Goal: Information Seeking & Learning: Learn about a topic

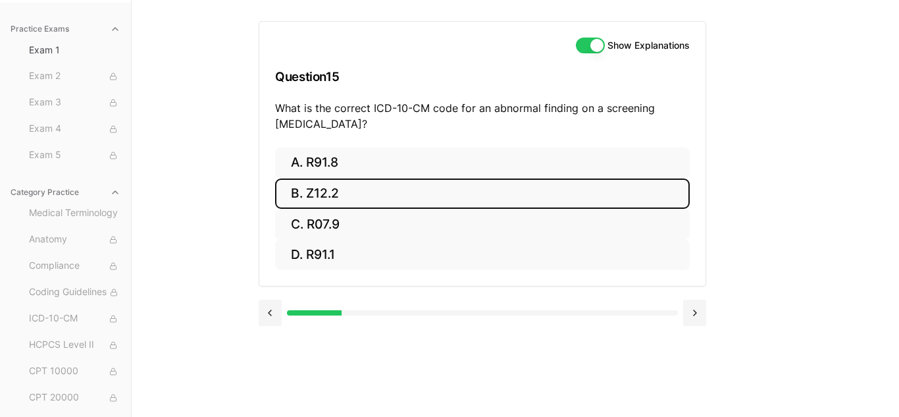
click at [353, 203] on button "B. Z12.2" at bounding box center [482, 193] width 415 height 31
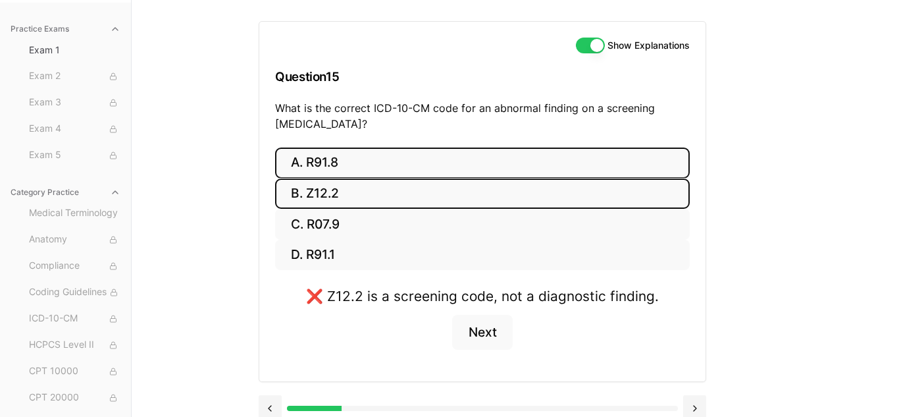
click at [351, 165] on button "A. R91.8" at bounding box center [482, 162] width 415 height 31
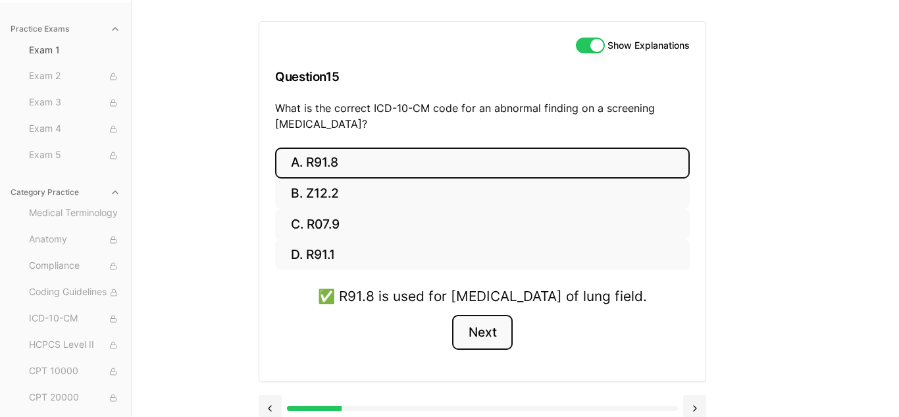
click at [484, 350] on button "Next" at bounding box center [482, 333] width 60 height 36
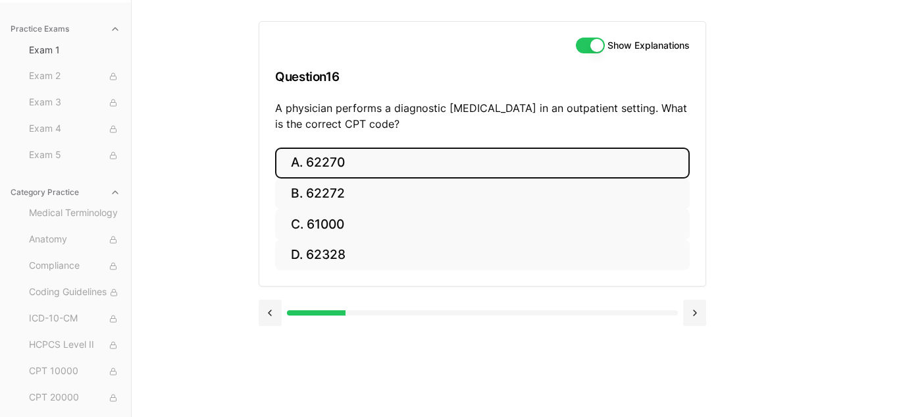
click at [435, 169] on button "A. 62270" at bounding box center [482, 162] width 415 height 31
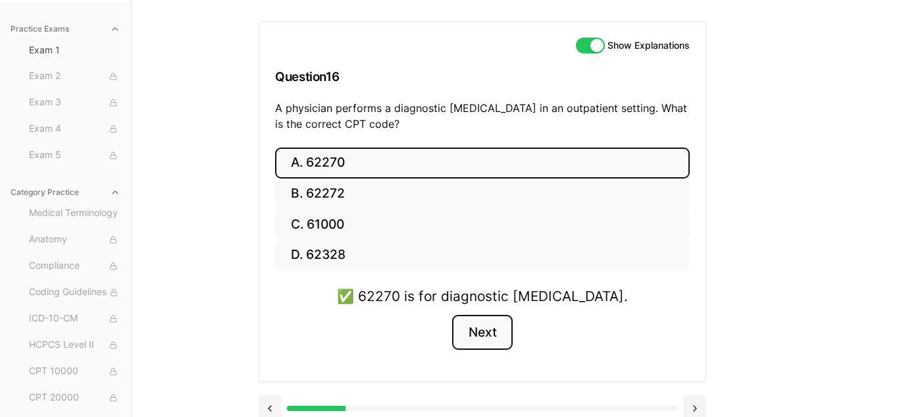
click at [493, 334] on button "Next" at bounding box center [482, 333] width 60 height 36
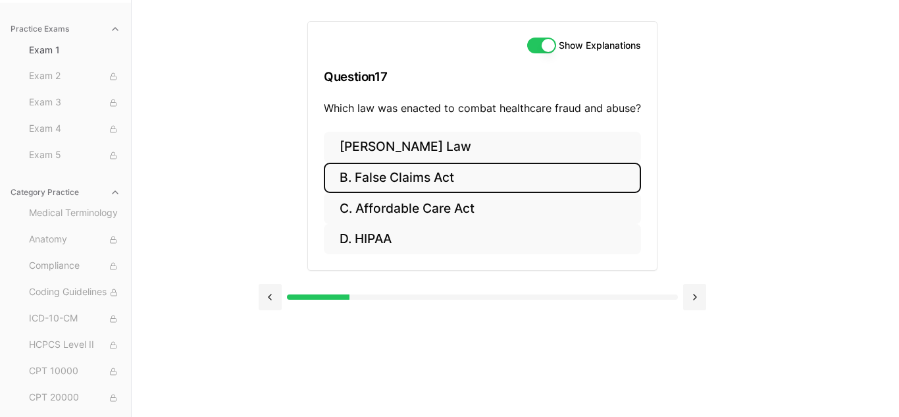
click at [442, 171] on button "B. False Claims Act" at bounding box center [482, 178] width 317 height 31
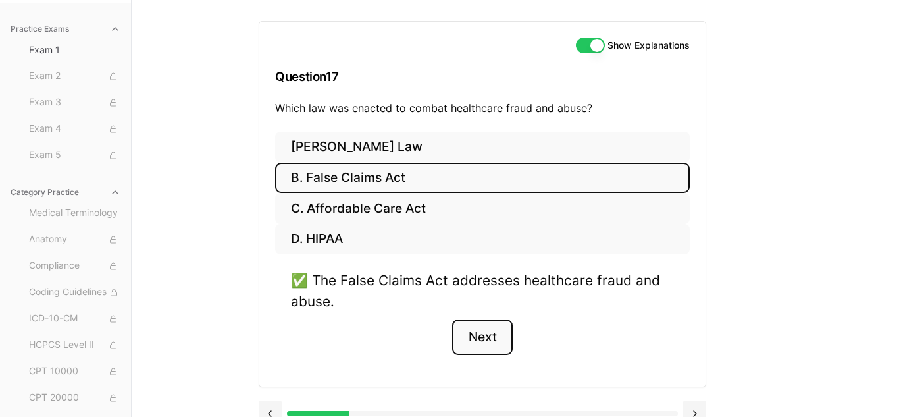
click at [483, 336] on button "Next" at bounding box center [482, 337] width 60 height 36
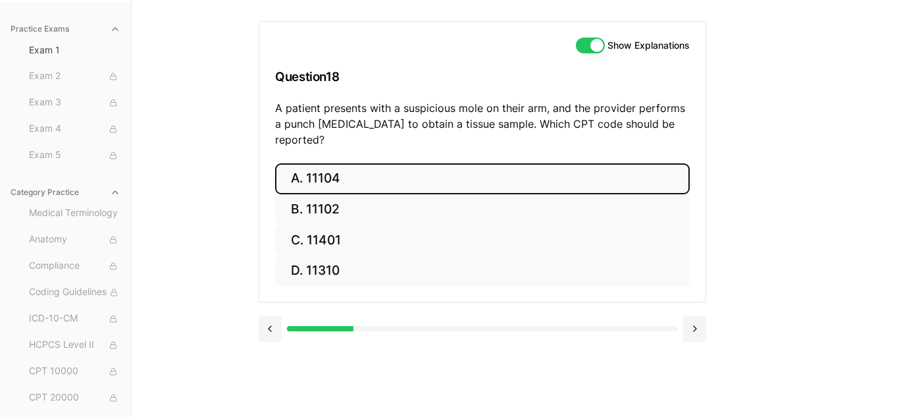
click at [391, 163] on button "A. 11104" at bounding box center [482, 178] width 415 height 31
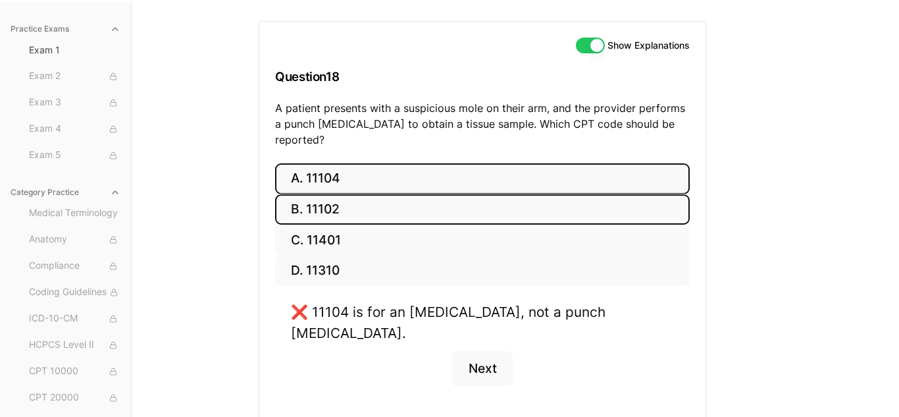
click at [383, 194] on button "B. 11102" at bounding box center [482, 209] width 415 height 31
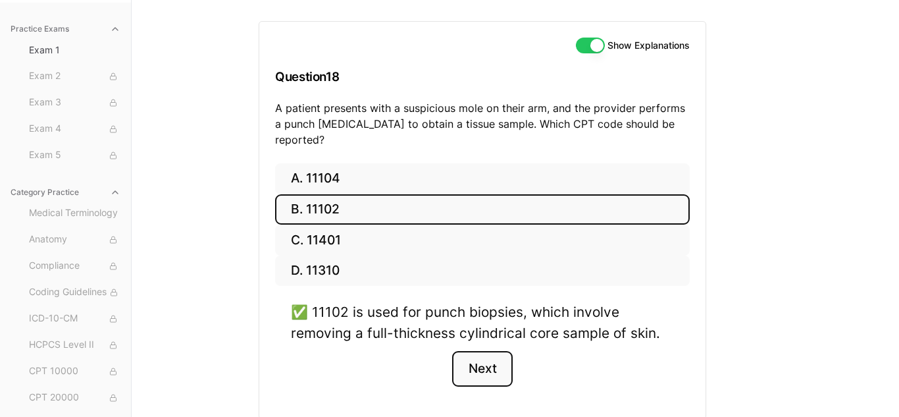
click at [477, 352] on button "Next" at bounding box center [482, 369] width 60 height 36
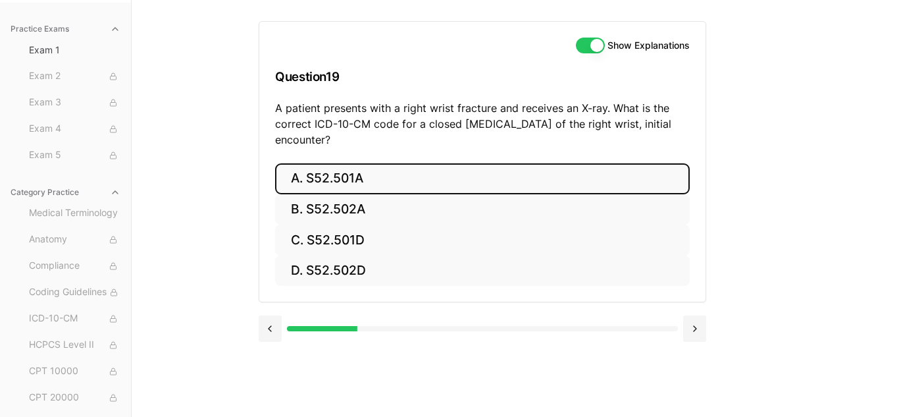
click at [392, 178] on button "A. S52.501A" at bounding box center [482, 178] width 415 height 31
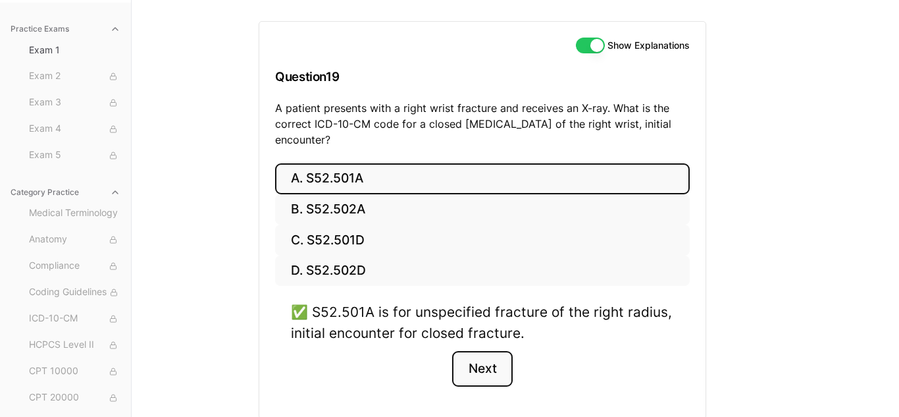
click at [494, 360] on button "Next" at bounding box center [482, 369] width 60 height 36
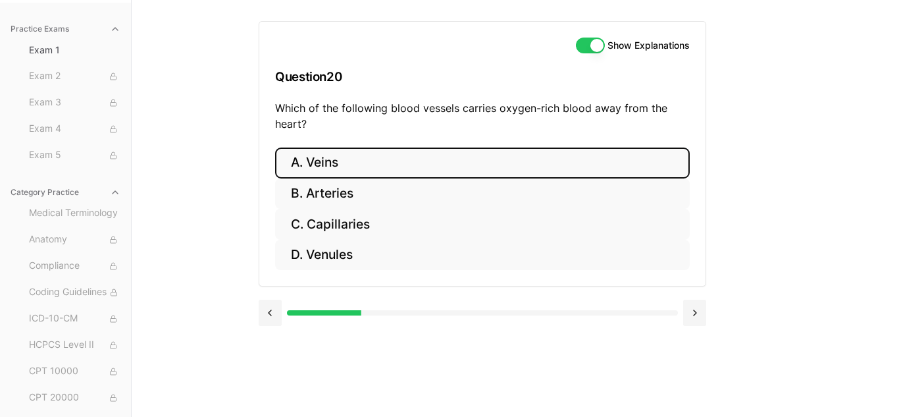
click at [365, 160] on button "A. Veins" at bounding box center [482, 162] width 415 height 31
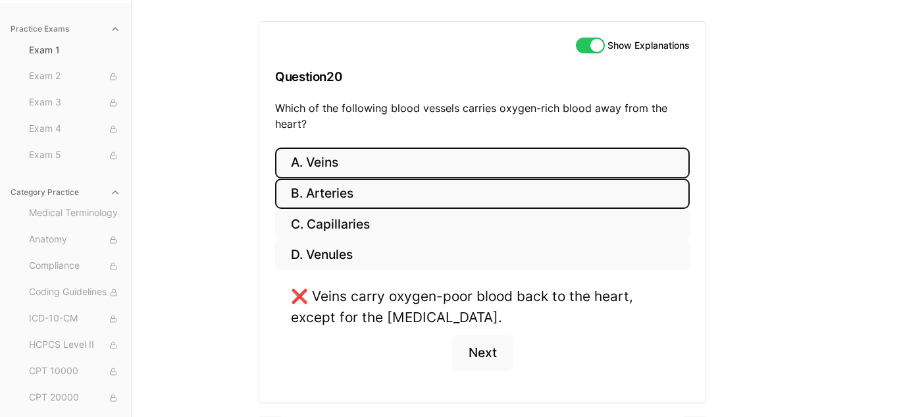
click at [388, 205] on button "B. Arteries" at bounding box center [482, 193] width 415 height 31
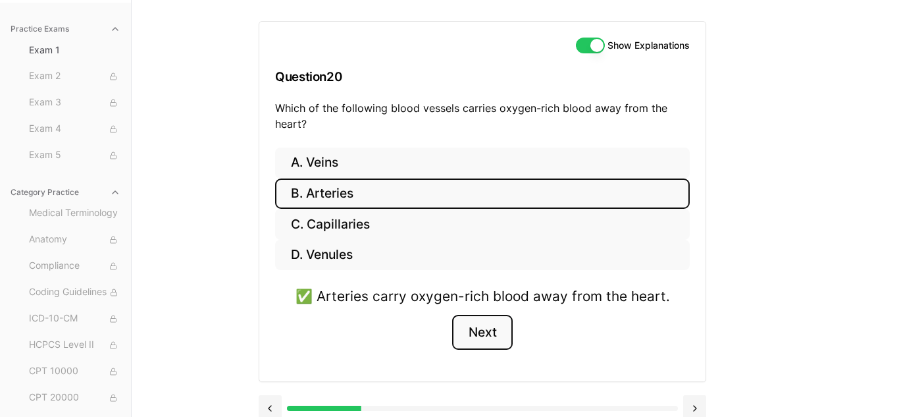
click at [479, 332] on button "Next" at bounding box center [482, 333] width 60 height 36
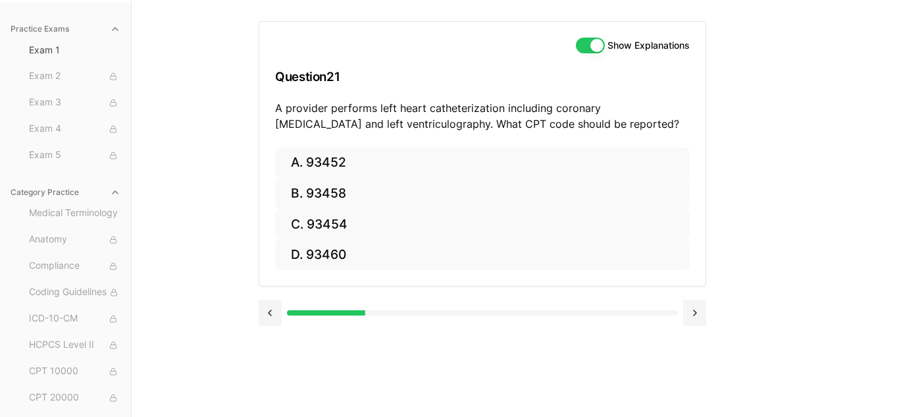
click at [213, 196] on div "Practice Exams Exam 1 Exam 2 Exam 3 Exam 4 Exam 5 Category Practice Medical Ter…" at bounding box center [449, 208] width 899 height 417
click at [266, 317] on button at bounding box center [270, 313] width 23 height 26
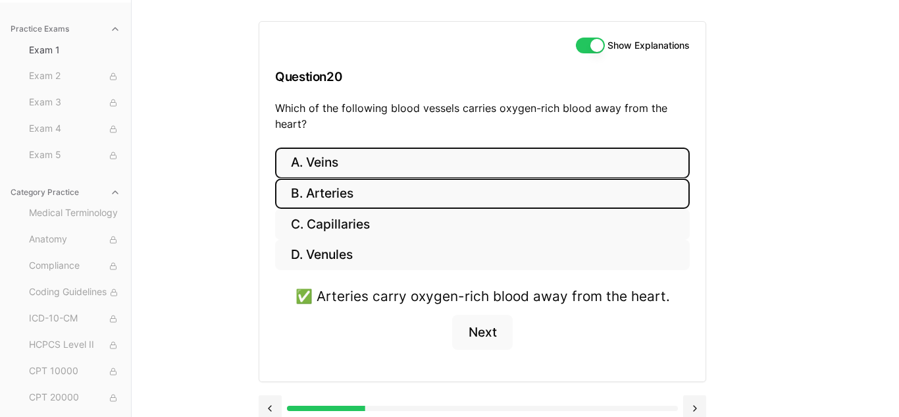
click at [311, 163] on button "A. Veins" at bounding box center [482, 162] width 415 height 31
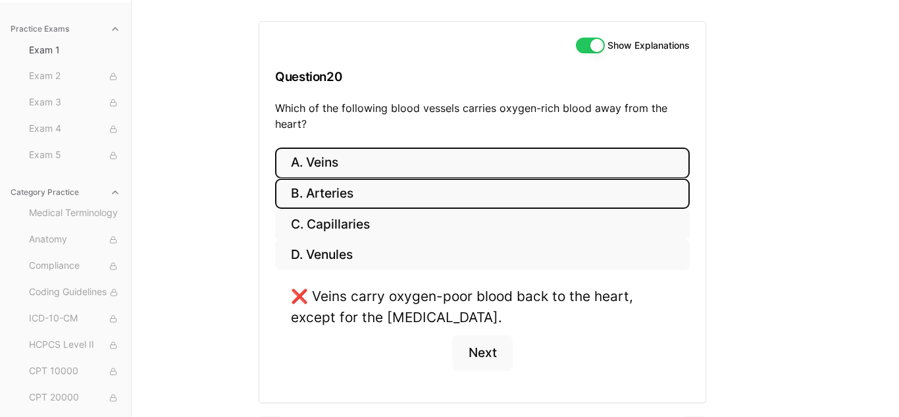
click at [313, 186] on button "B. Arteries" at bounding box center [482, 193] width 415 height 31
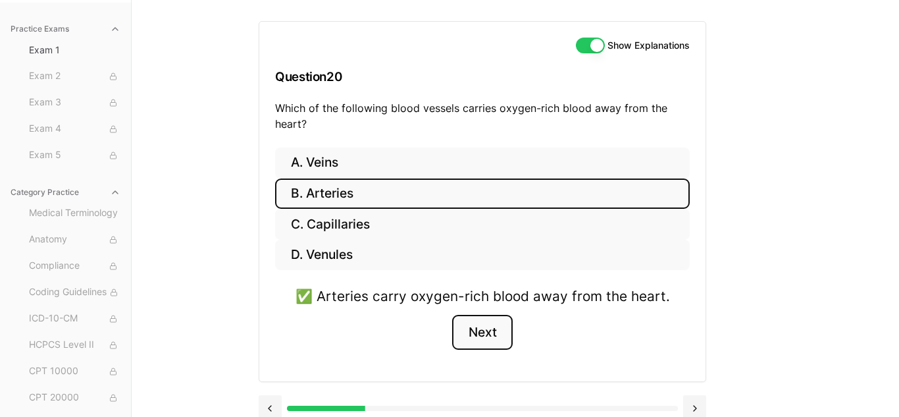
click at [469, 332] on button "Next" at bounding box center [482, 333] width 60 height 36
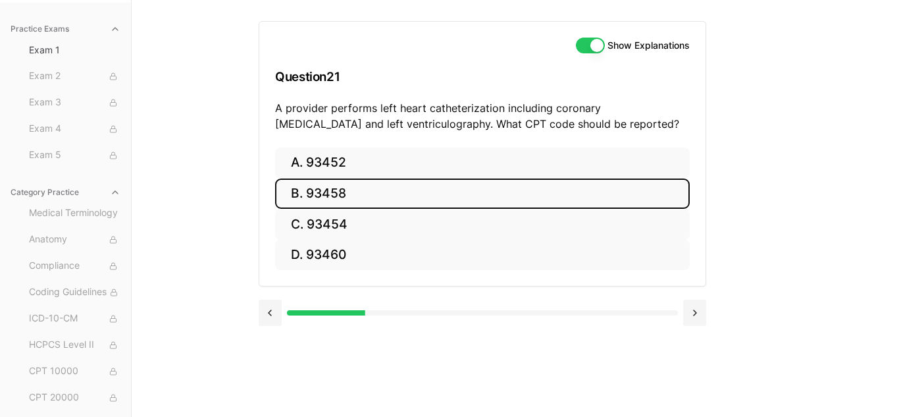
click at [419, 184] on button "B. 93458" at bounding box center [482, 193] width 415 height 31
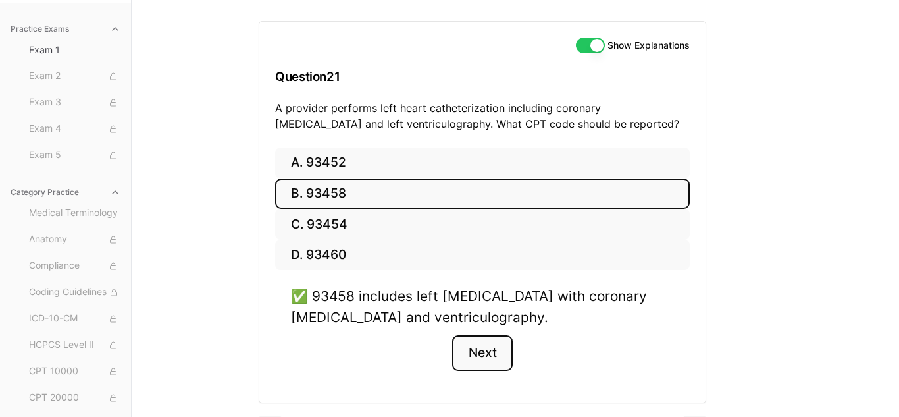
click at [496, 359] on button "Next" at bounding box center [482, 353] width 60 height 36
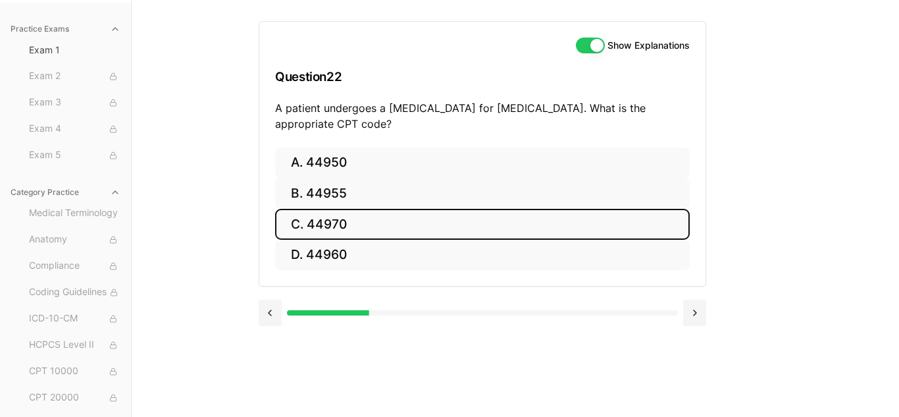
click at [338, 232] on button "C. 44970" at bounding box center [482, 224] width 415 height 31
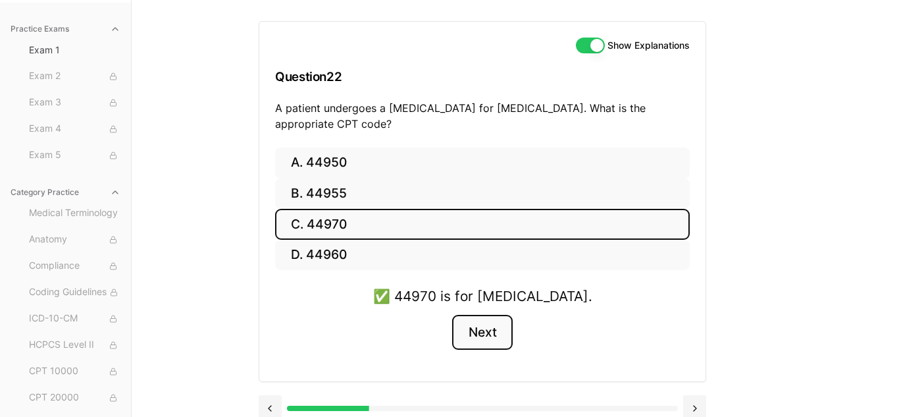
click at [475, 331] on button "Next" at bounding box center [482, 333] width 60 height 36
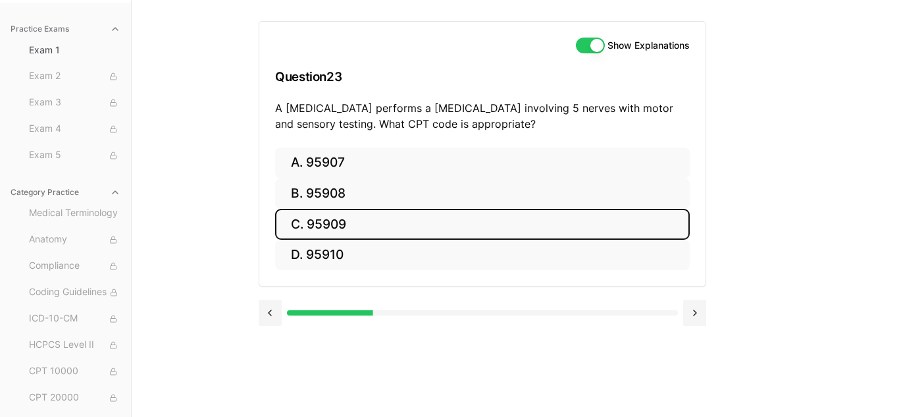
click at [388, 226] on button "C. 95909" at bounding box center [482, 224] width 415 height 31
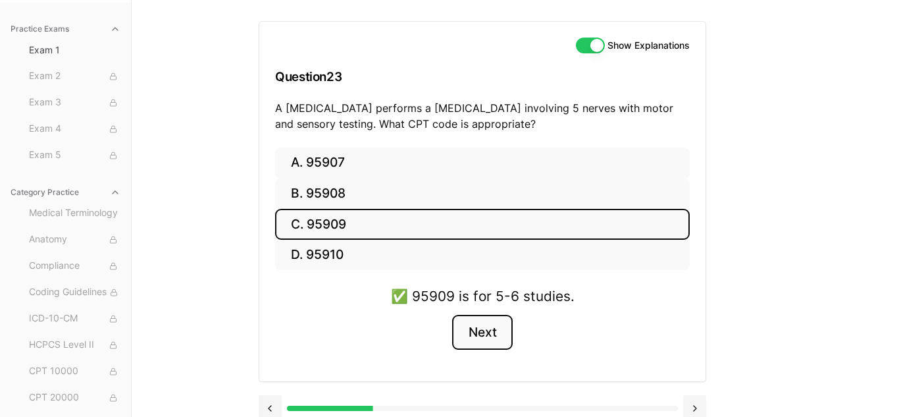
click at [471, 336] on button "Next" at bounding box center [482, 333] width 60 height 36
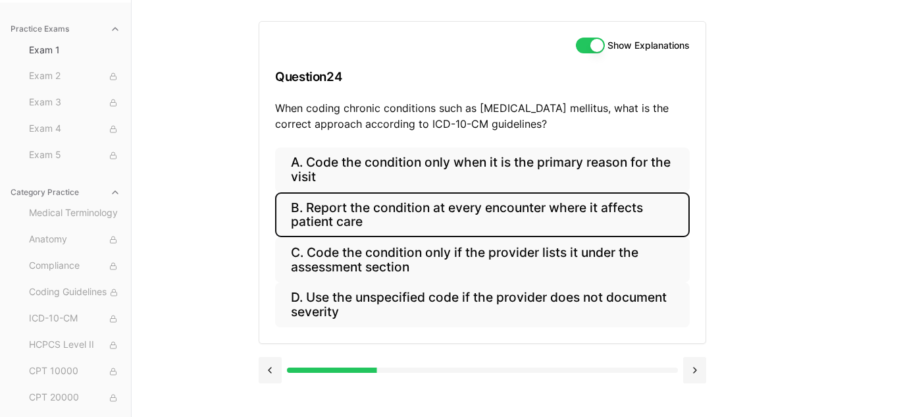
click at [410, 207] on button "B. Report the condition at every encounter where it affects patient care" at bounding box center [482, 214] width 415 height 45
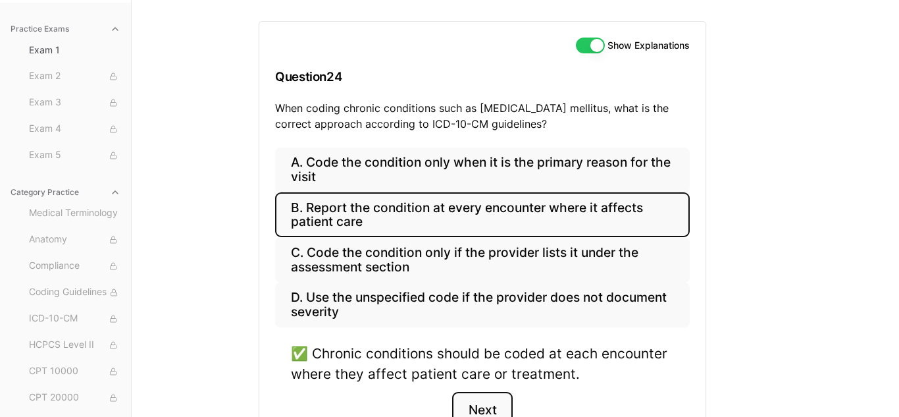
click at [481, 404] on button "Next" at bounding box center [482, 410] width 60 height 36
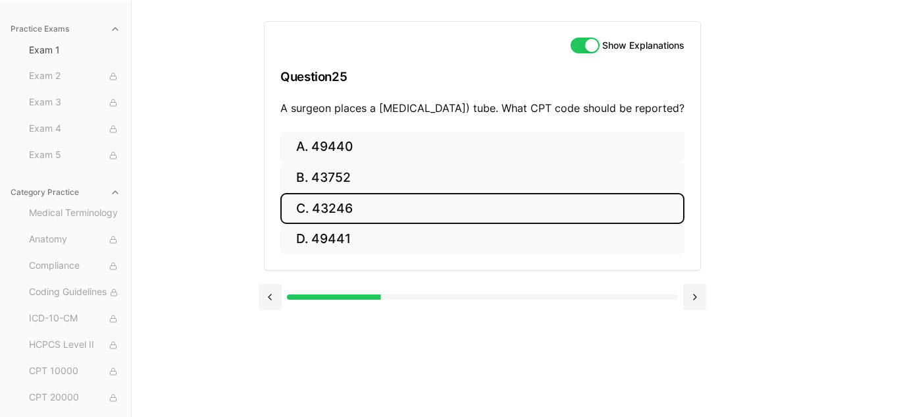
click at [389, 216] on button "C. 43246" at bounding box center [482, 208] width 404 height 31
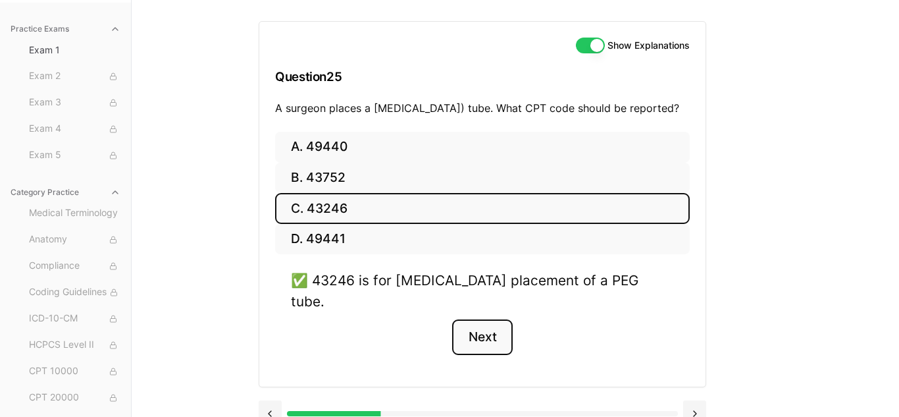
click at [468, 340] on button "Next" at bounding box center [482, 337] width 60 height 36
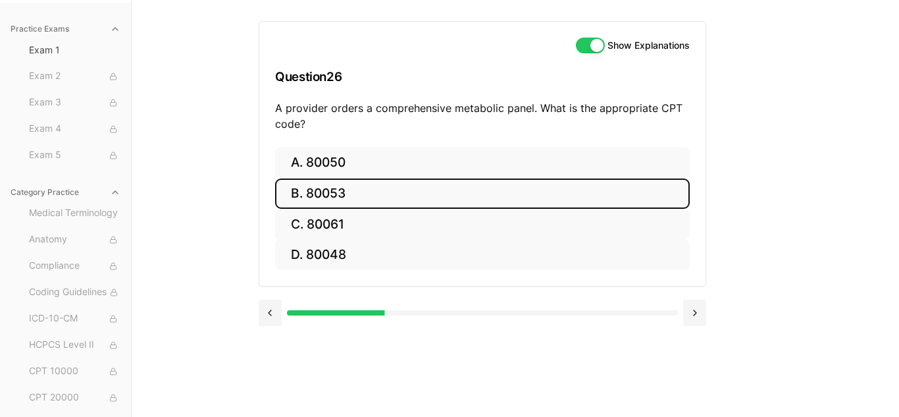
click at [407, 190] on button "B. 80053" at bounding box center [482, 193] width 415 height 31
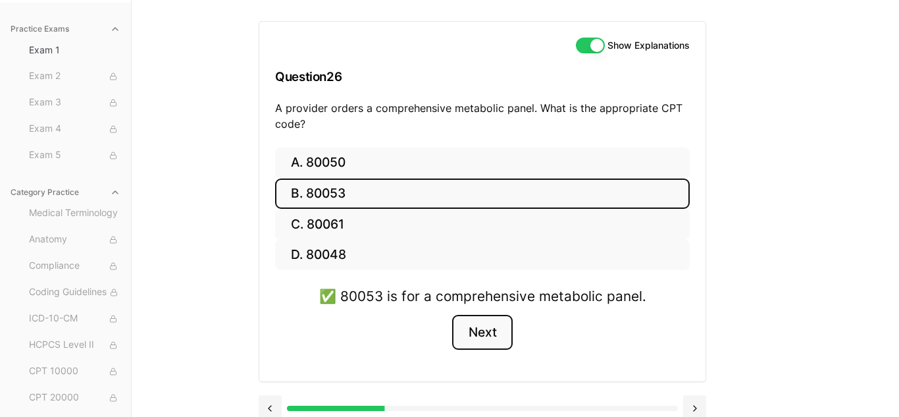
click at [486, 336] on button "Next" at bounding box center [482, 333] width 60 height 36
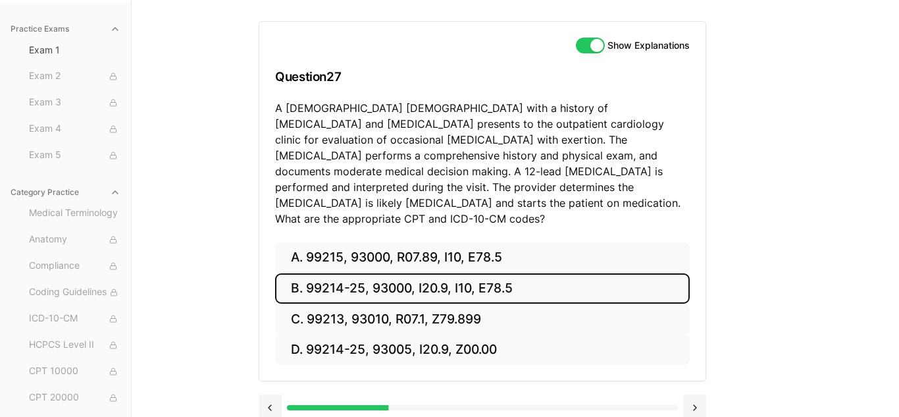
click at [447, 276] on button "B. 99214-25, 93000, I20.9, I10, E78.5" at bounding box center [482, 288] width 415 height 31
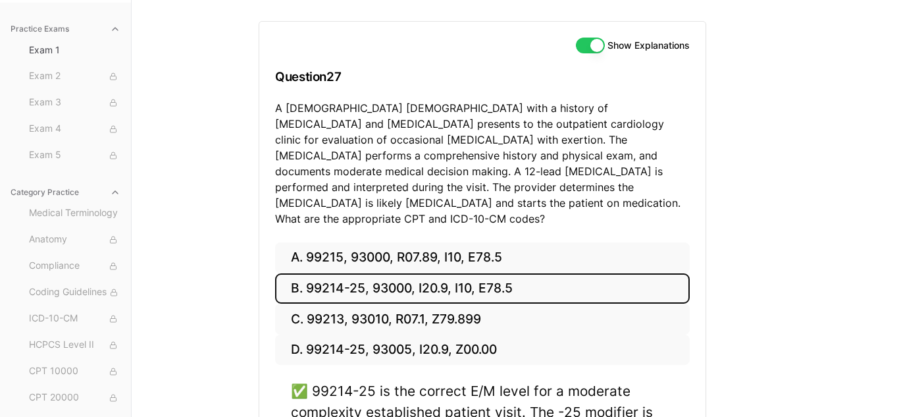
click at [820, 313] on div "Practice Exams Exam 1 Exam 2 Exam 3 Exam 4 Exam 5 Category Practice Medical Ter…" at bounding box center [449, 296] width 899 height 592
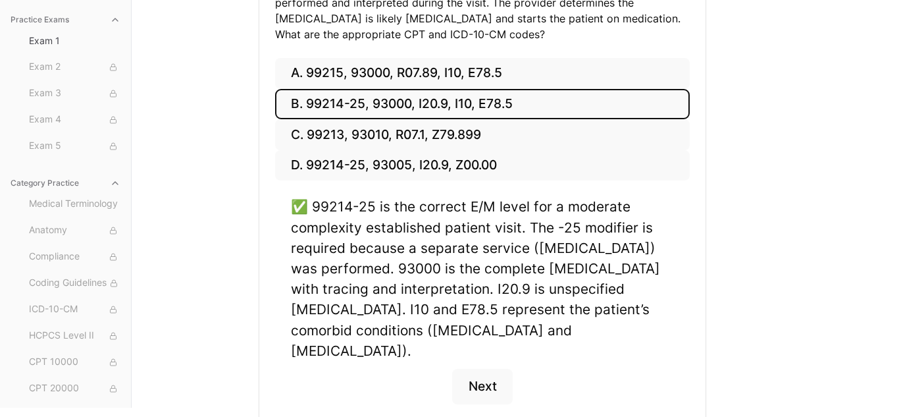
scroll to position [332, 0]
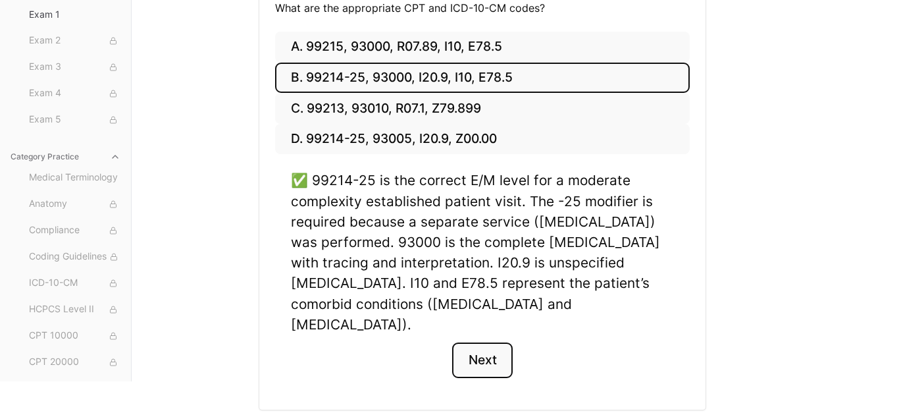
click at [503, 342] on button "Next" at bounding box center [482, 360] width 60 height 36
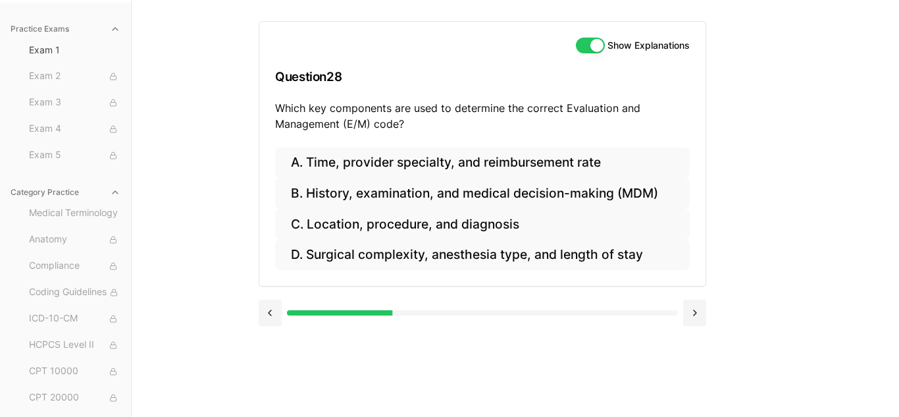
scroll to position [121, 0]
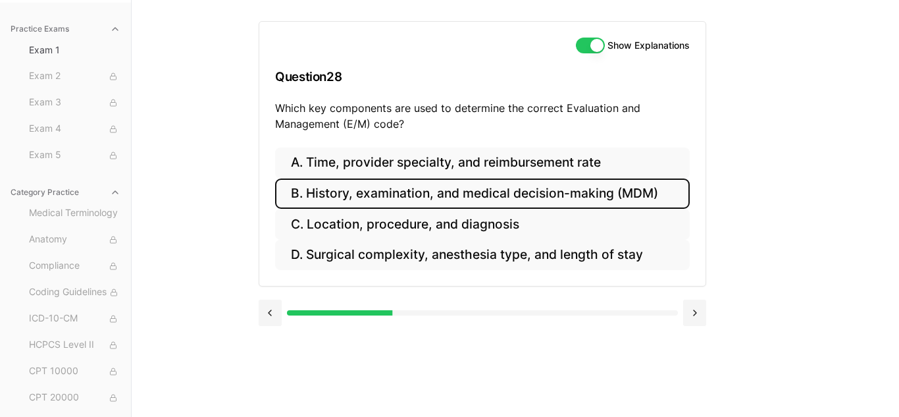
click at [640, 186] on button "B. History, examination, and medical decision-making (MDM)" at bounding box center [482, 193] width 415 height 31
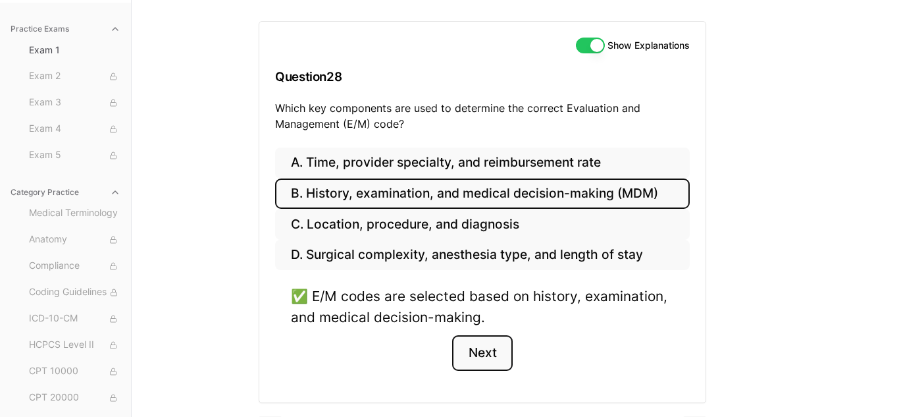
click at [497, 356] on button "Next" at bounding box center [482, 353] width 60 height 36
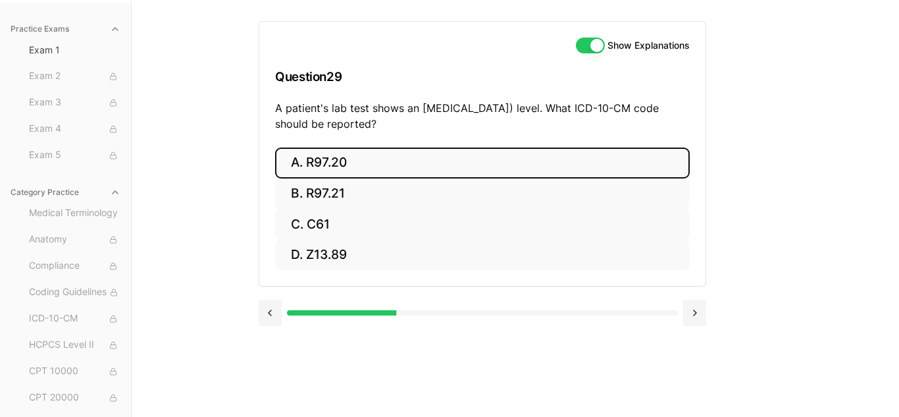
click at [403, 163] on button "A. R97.20" at bounding box center [482, 162] width 415 height 31
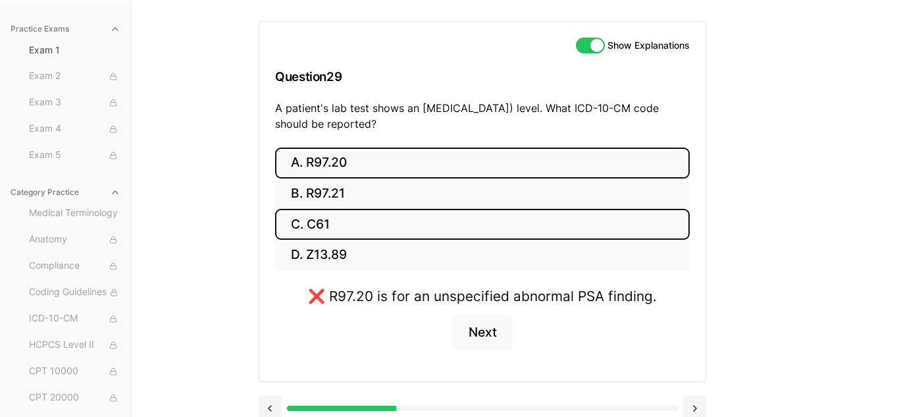
click at [414, 209] on button "C. C61" at bounding box center [482, 224] width 415 height 31
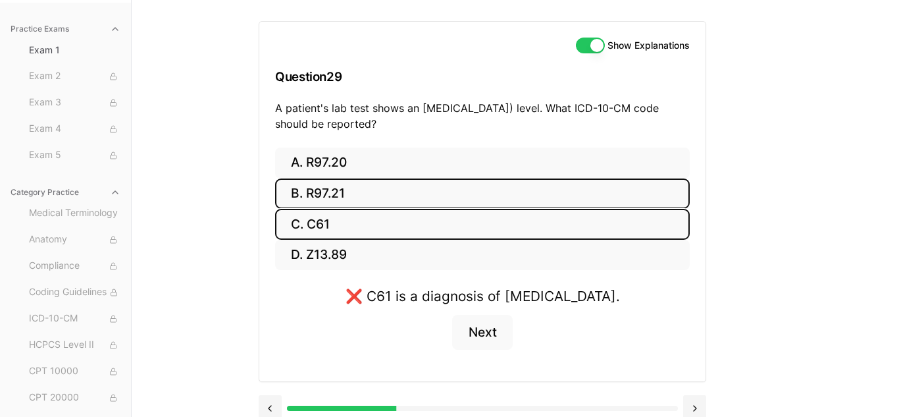
click at [406, 192] on button "B. R97.21" at bounding box center [482, 193] width 415 height 31
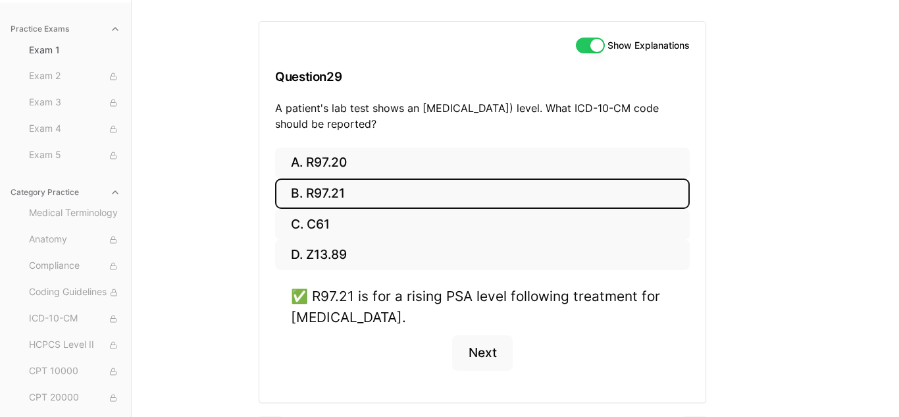
click at [406, 191] on button "B. R97.21" at bounding box center [482, 193] width 415 height 31
click at [479, 352] on button "Next" at bounding box center [482, 353] width 60 height 36
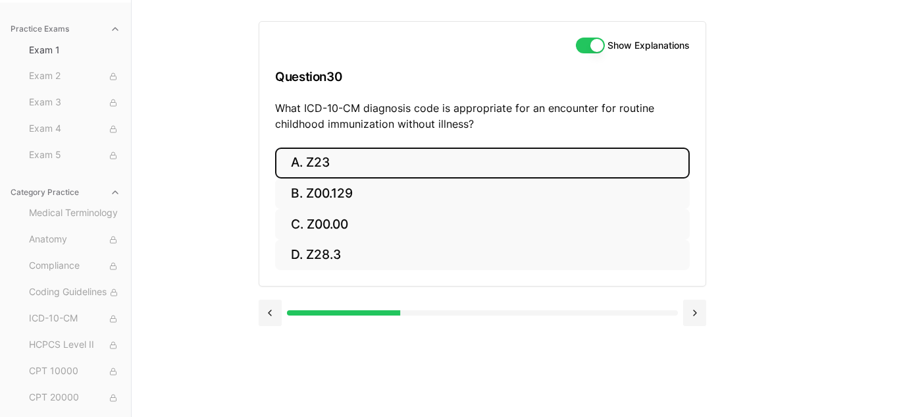
click at [460, 160] on button "A. Z23" at bounding box center [482, 162] width 415 height 31
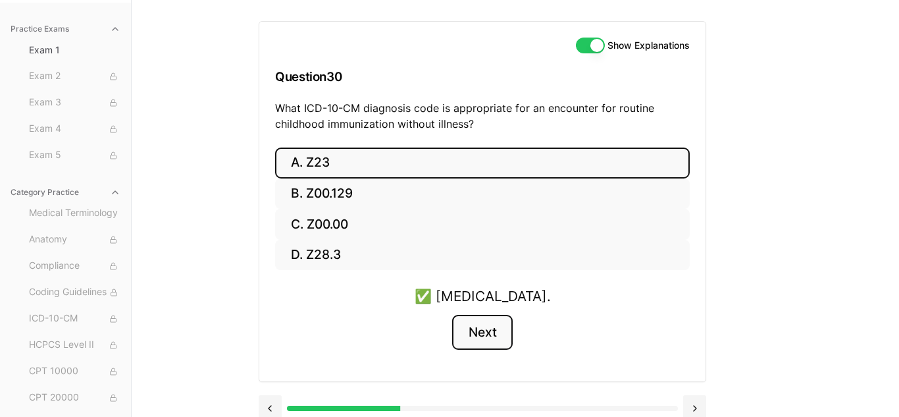
click at [476, 340] on button "Next" at bounding box center [482, 333] width 60 height 36
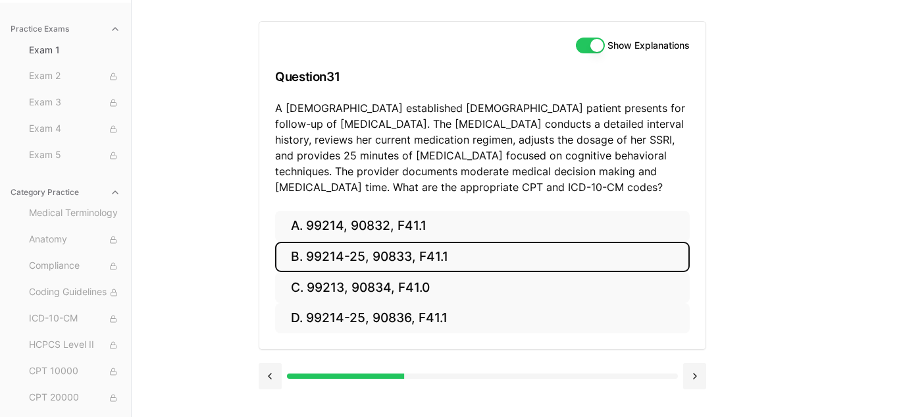
click at [342, 255] on button "B. 99214-25, 90833, F41.1" at bounding box center [482, 257] width 415 height 31
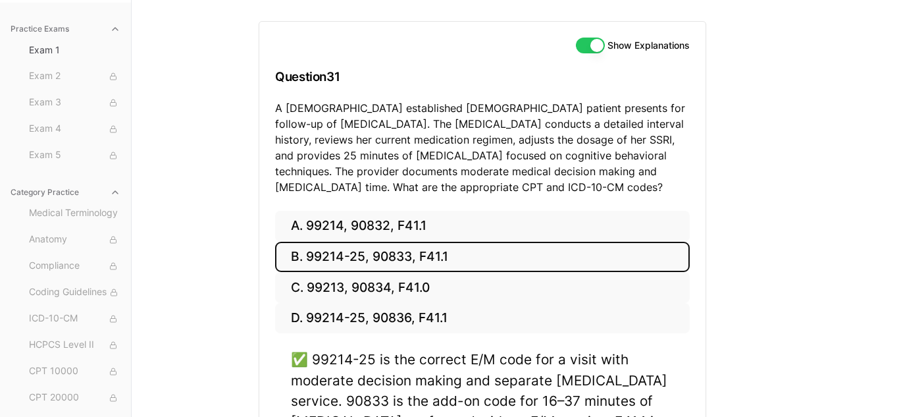
click at [741, 284] on div "Show Explanations Question 31 A [DEMOGRAPHIC_DATA] established [DEMOGRAPHIC_DAT…" at bounding box center [516, 249] width 514 height 498
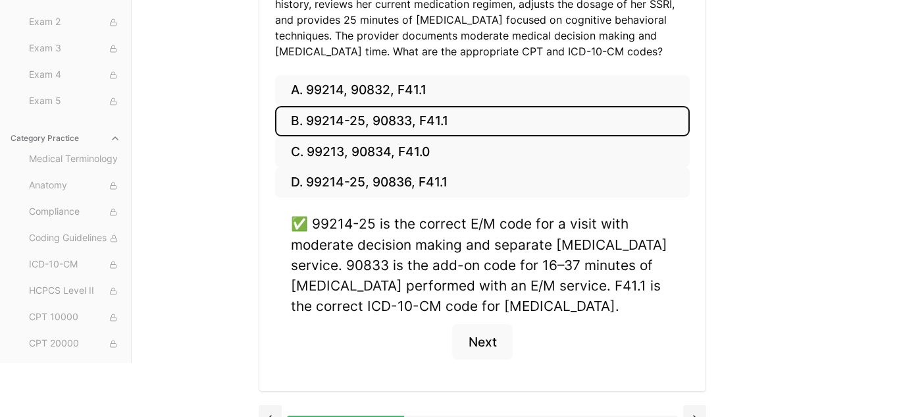
scroll to position [282, 0]
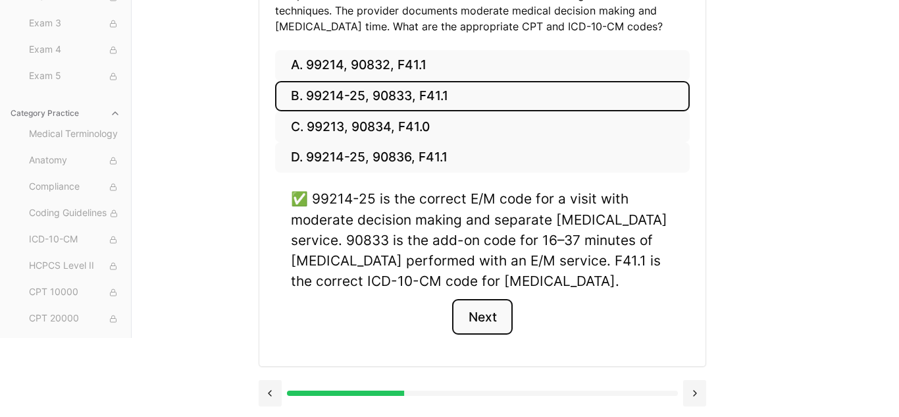
click at [480, 317] on button "Next" at bounding box center [482, 317] width 60 height 36
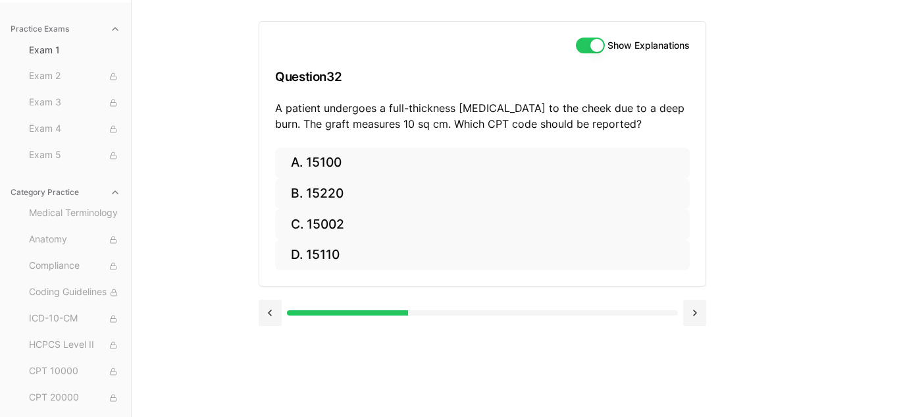
scroll to position [121, 0]
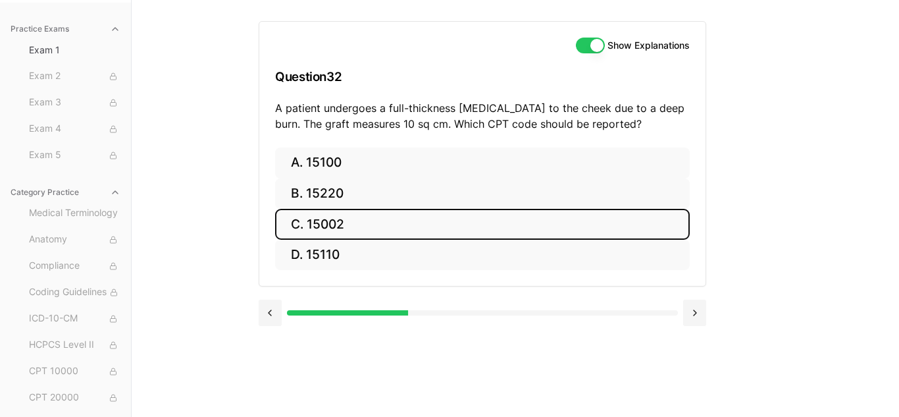
click at [444, 209] on button "C. 15002" at bounding box center [482, 224] width 415 height 31
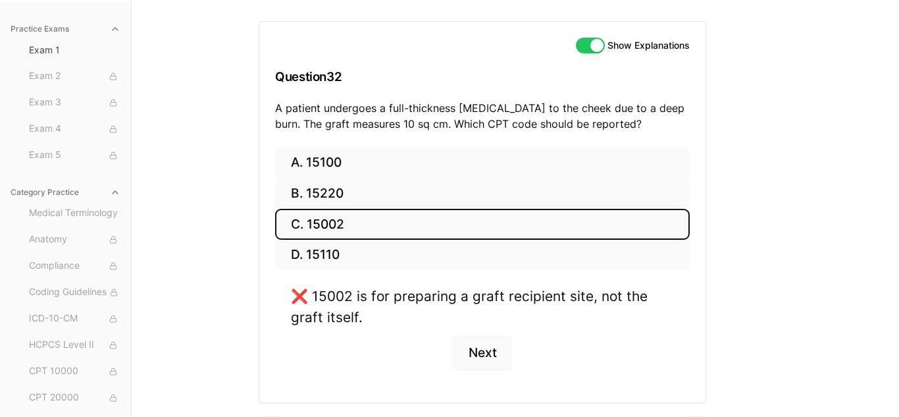
click at [444, 209] on button "C. 15002" at bounding box center [482, 224] width 415 height 31
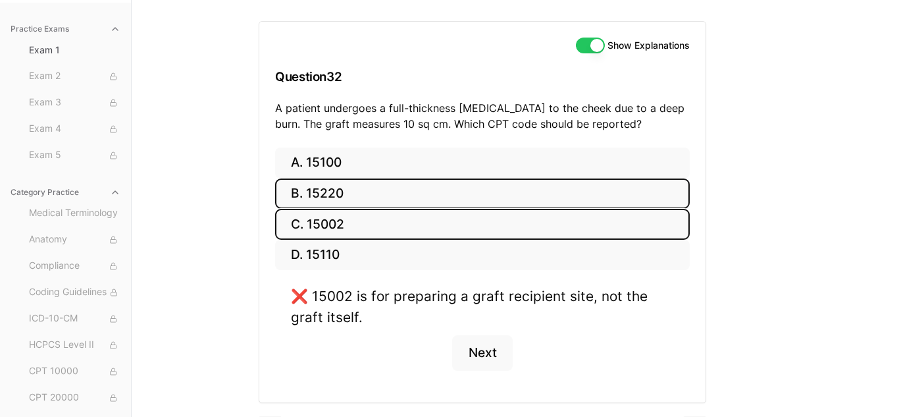
click at [437, 188] on button "B. 15220" at bounding box center [482, 193] width 415 height 31
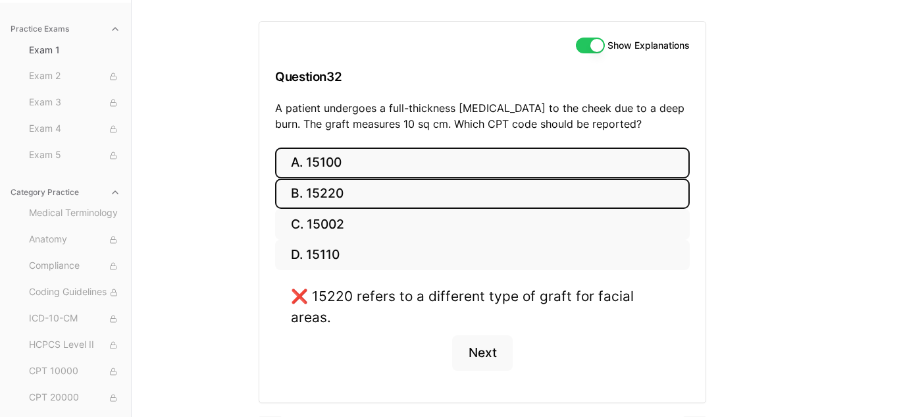
click at [452, 167] on button "A. 15100" at bounding box center [482, 162] width 415 height 31
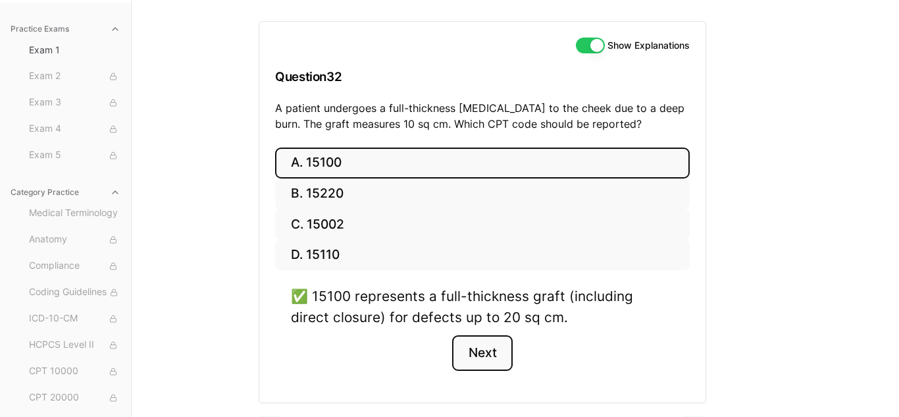
click at [489, 345] on button "Next" at bounding box center [482, 353] width 60 height 36
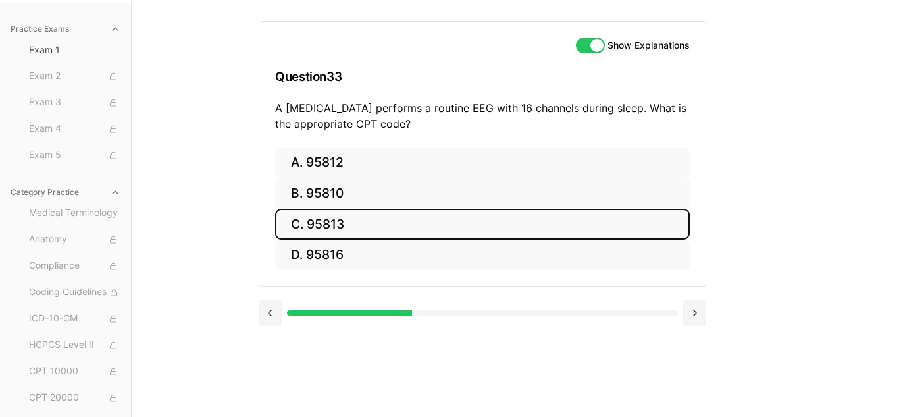
click at [388, 223] on button "C. 95813" at bounding box center [482, 224] width 415 height 31
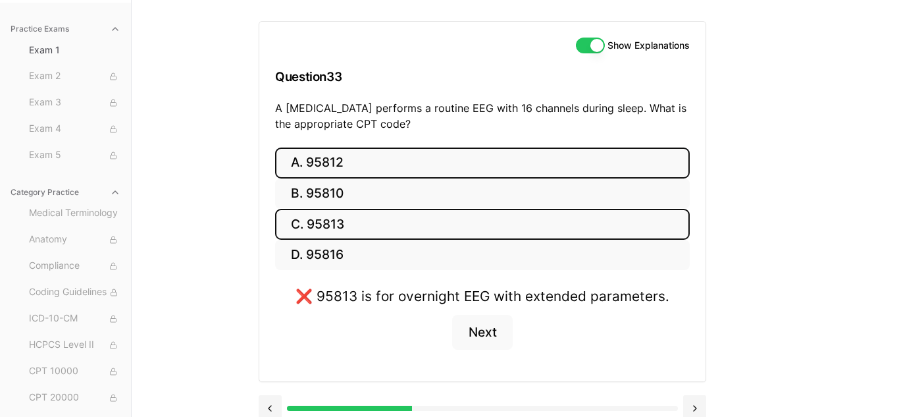
click at [398, 161] on button "A. 95812" at bounding box center [482, 162] width 415 height 31
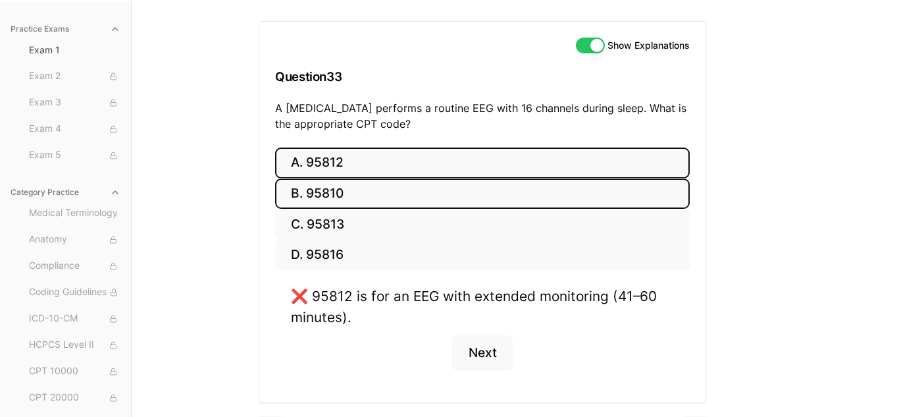
click at [400, 186] on button "B. 95810" at bounding box center [482, 193] width 415 height 31
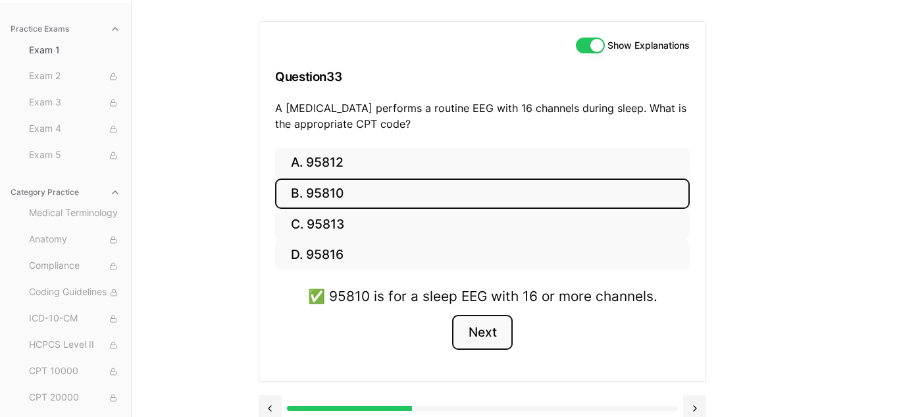
click at [499, 336] on button "Next" at bounding box center [482, 333] width 60 height 36
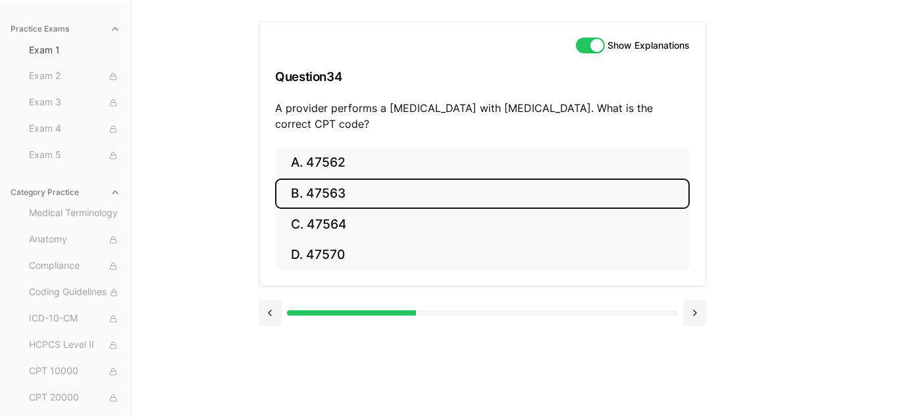
click at [408, 193] on button "B. 47563" at bounding box center [482, 193] width 415 height 31
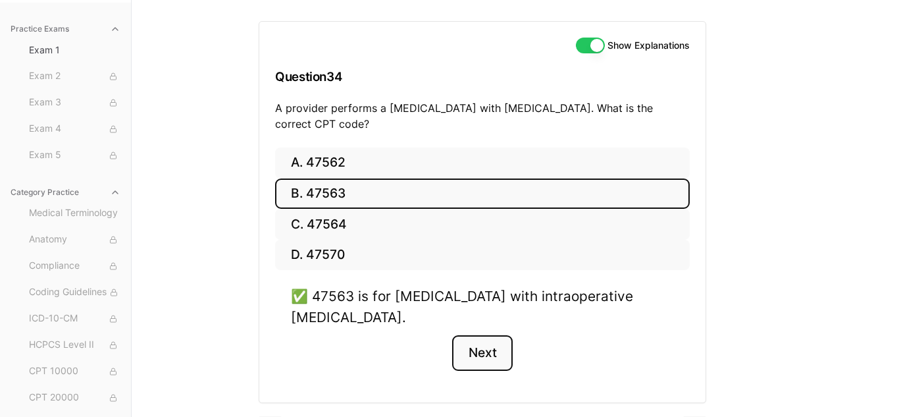
click at [477, 342] on button "Next" at bounding box center [482, 353] width 60 height 36
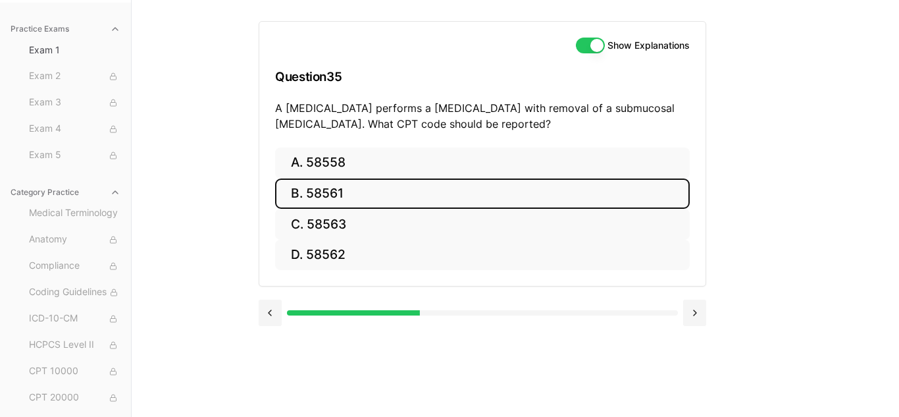
click at [312, 192] on button "B. 58561" at bounding box center [482, 193] width 415 height 31
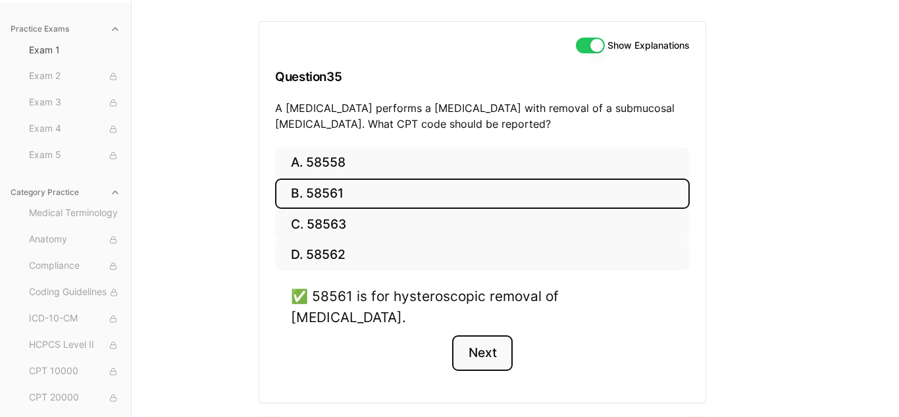
click at [483, 335] on button "Next" at bounding box center [482, 353] width 60 height 36
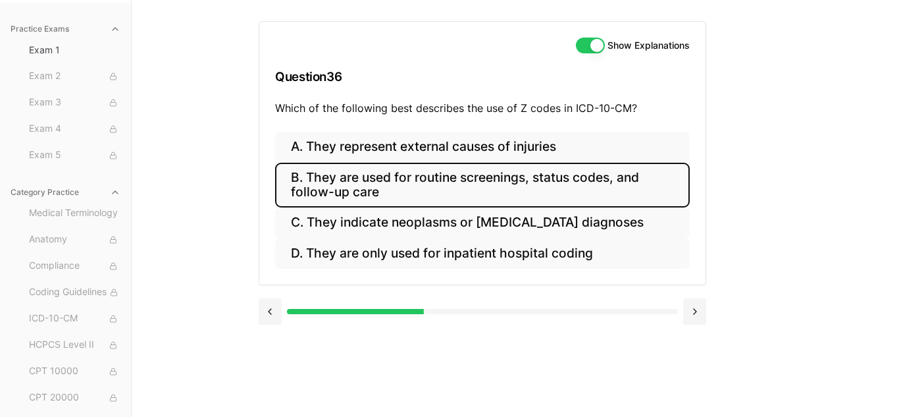
click at [455, 184] on button "B. They are used for routine screenings, status codes, and follow-up care" at bounding box center [482, 185] width 415 height 45
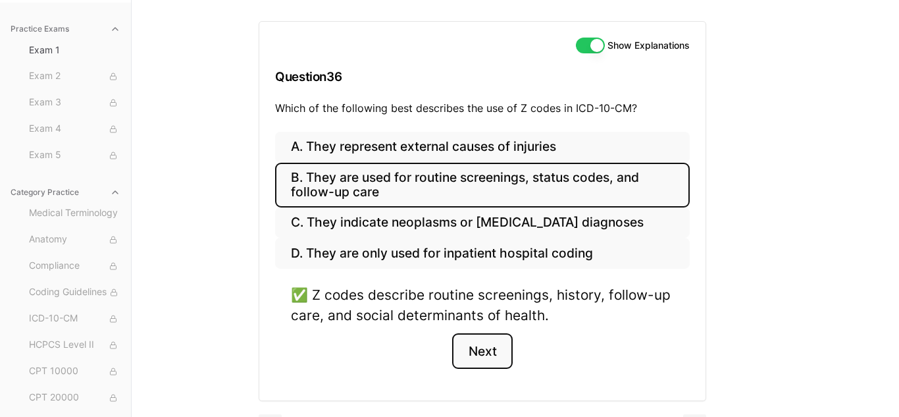
click at [480, 358] on button "Next" at bounding box center [482, 351] width 60 height 36
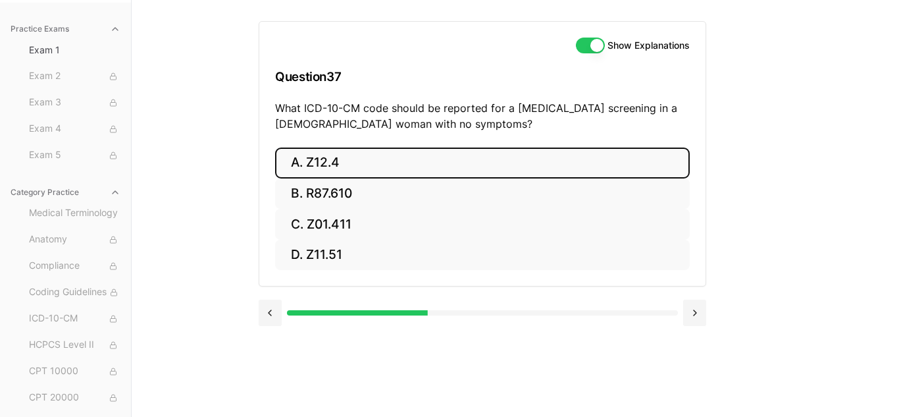
click at [472, 152] on button "A. Z12.4" at bounding box center [482, 162] width 415 height 31
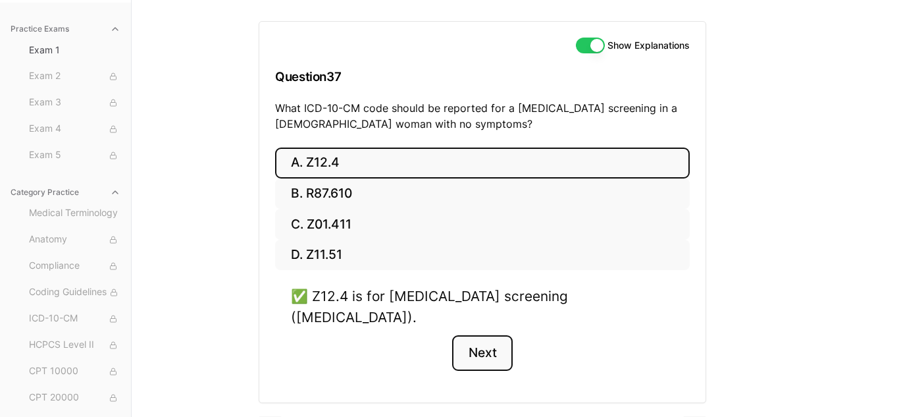
click at [474, 335] on button "Next" at bounding box center [482, 353] width 60 height 36
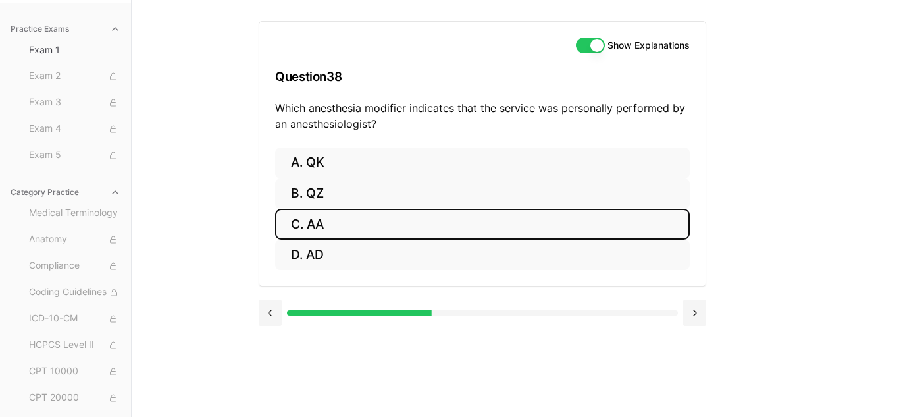
click at [411, 215] on button "C. AA" at bounding box center [482, 224] width 415 height 31
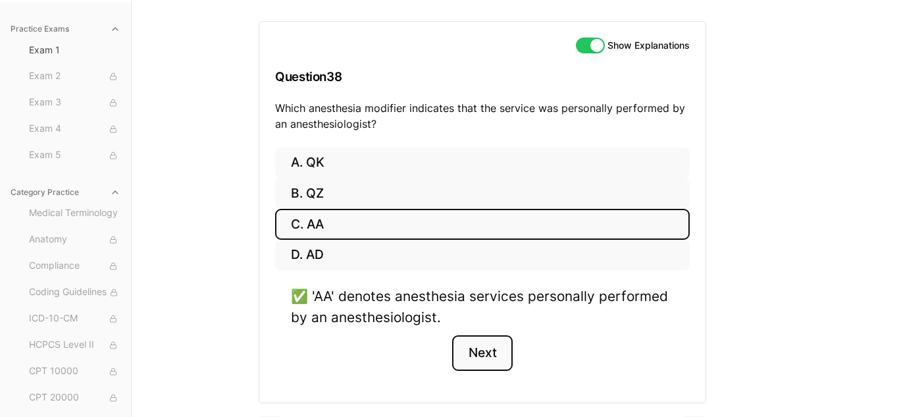
click at [476, 364] on button "Next" at bounding box center [482, 353] width 60 height 36
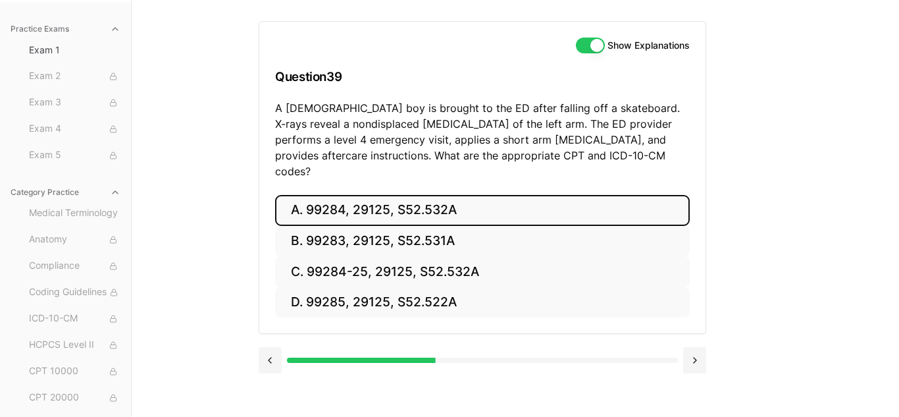
click at [411, 195] on button "A. 99284, 29125, S52.532A" at bounding box center [482, 210] width 415 height 31
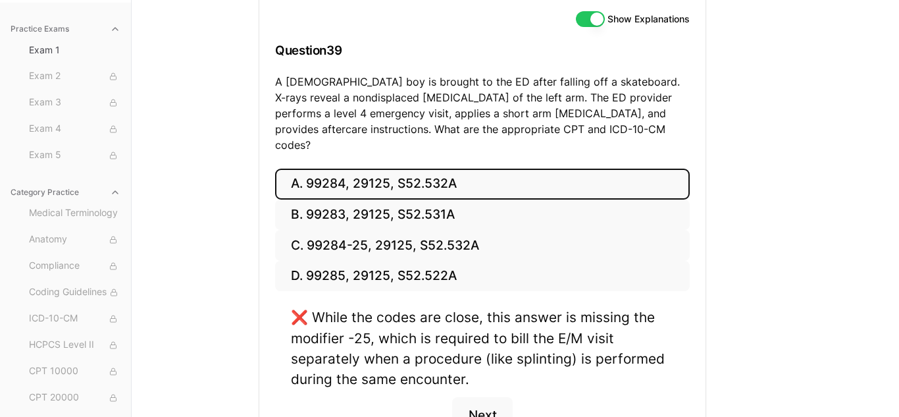
scroll to position [200, 0]
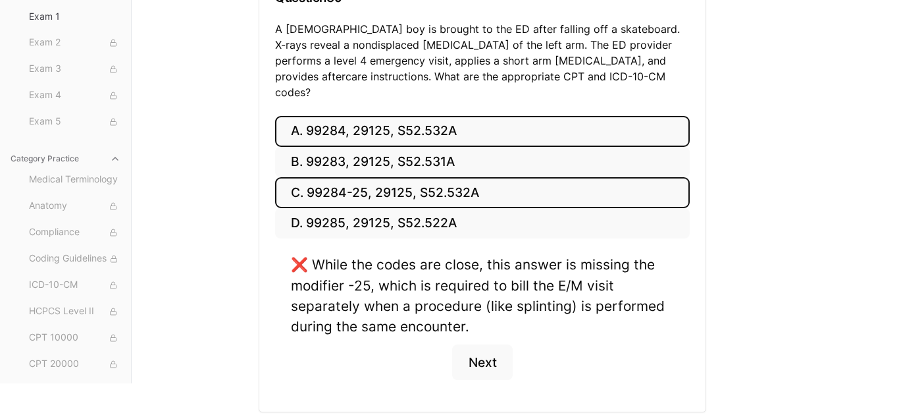
click at [445, 178] on button "C. 99284-25, 29125, S52.532A" at bounding box center [482, 192] width 415 height 31
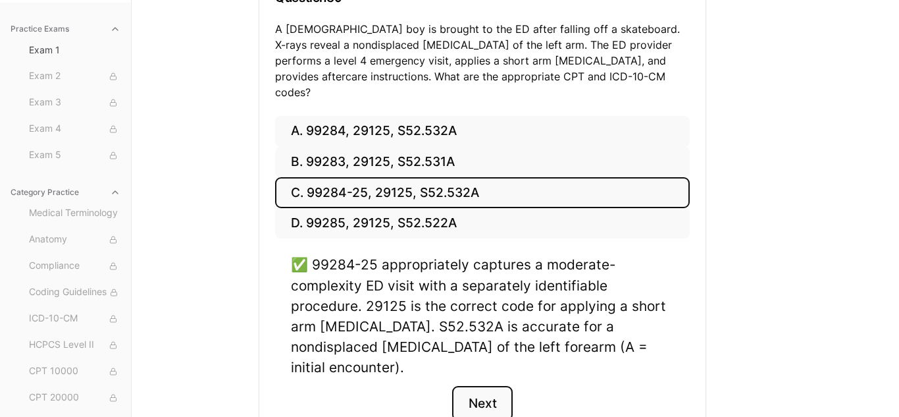
click at [469, 386] on button "Next" at bounding box center [482, 404] width 60 height 36
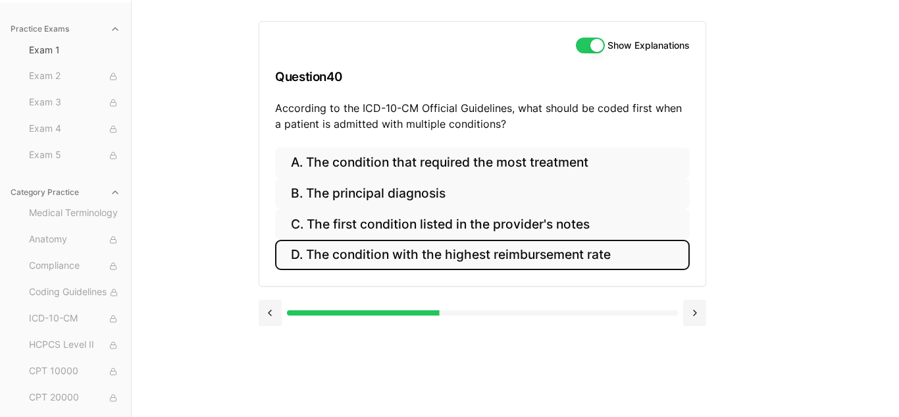
click at [393, 252] on button "D. The condition with the highest reimbursement rate" at bounding box center [482, 255] width 415 height 31
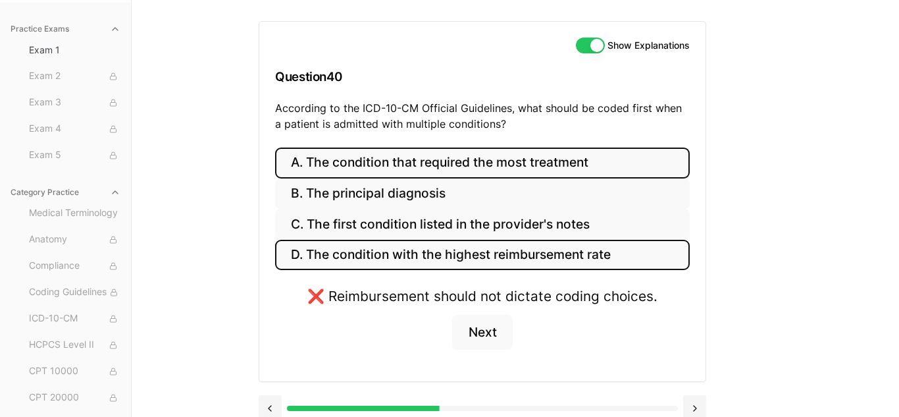
click at [446, 151] on button "A. The condition that required the most treatment" at bounding box center [482, 162] width 415 height 31
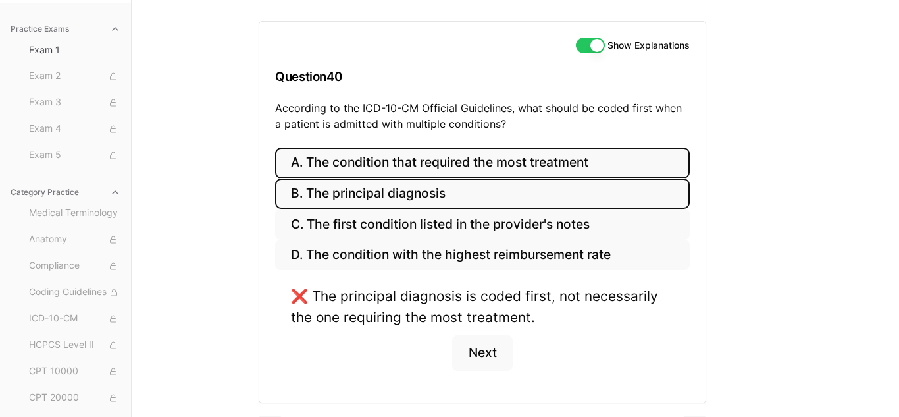
click at [433, 196] on button "B. The principal diagnosis" at bounding box center [482, 193] width 415 height 31
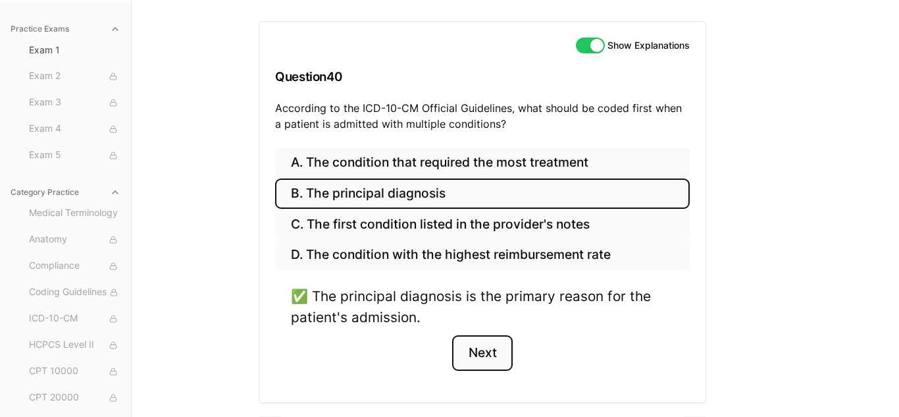
click at [480, 354] on button "Next" at bounding box center [482, 353] width 60 height 36
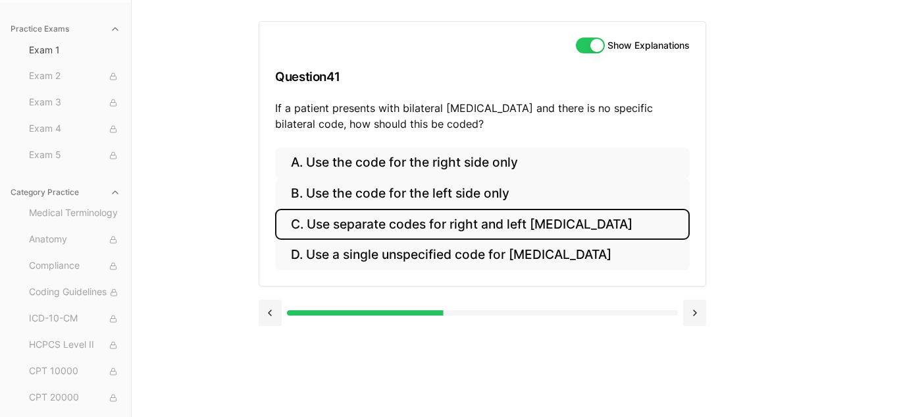
click at [504, 221] on button "C. Use separate codes for right and left [MEDICAL_DATA]" at bounding box center [482, 224] width 415 height 31
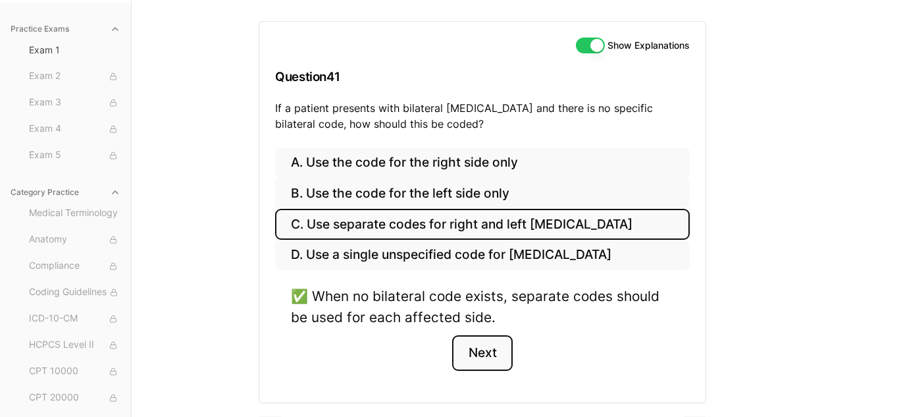
click at [483, 361] on button "Next" at bounding box center [482, 353] width 60 height 36
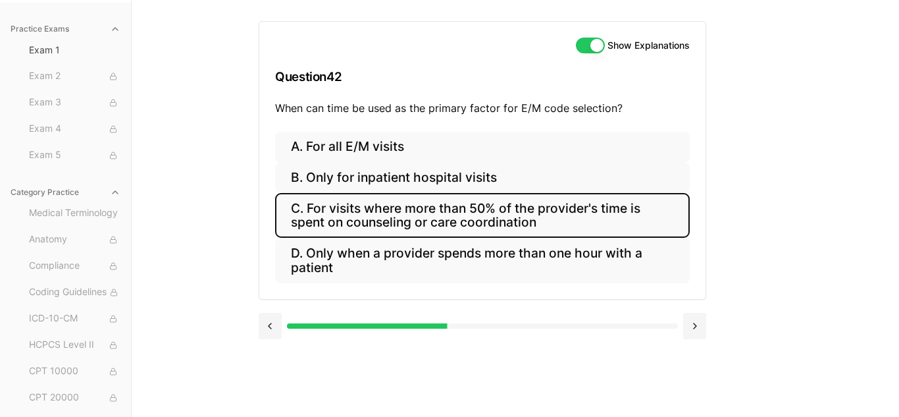
click at [460, 211] on button "C. For visits where more than 50% of the provider's time is spent on counseling…" at bounding box center [482, 215] width 415 height 45
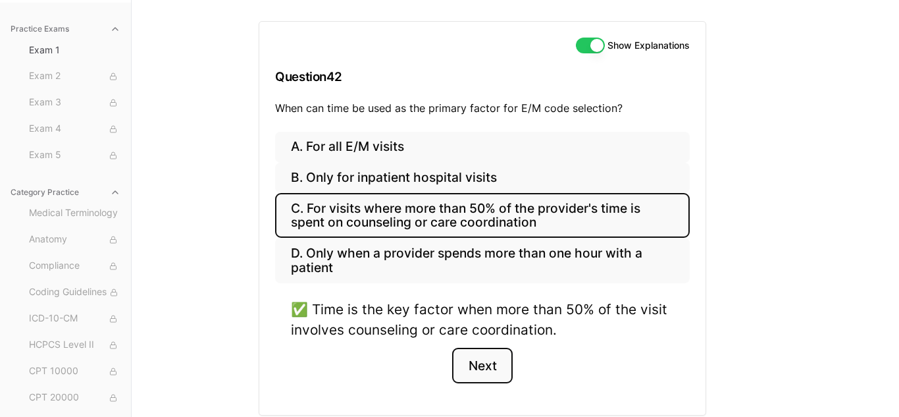
click at [469, 366] on button "Next" at bounding box center [482, 366] width 60 height 36
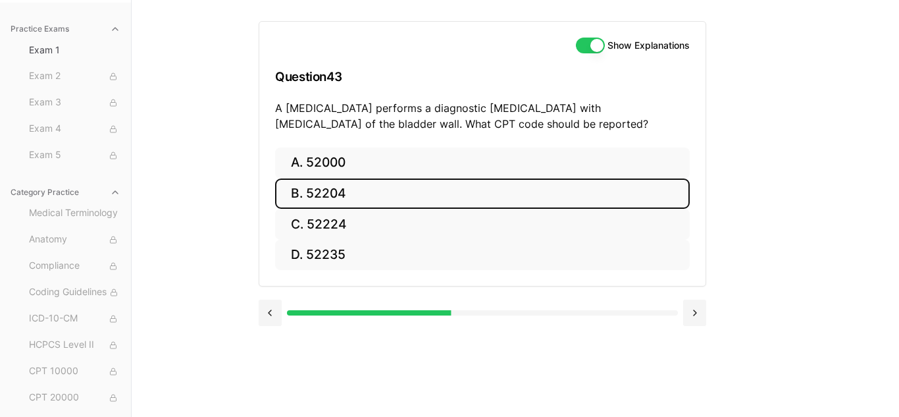
click at [352, 194] on button "B. 52204" at bounding box center [482, 193] width 415 height 31
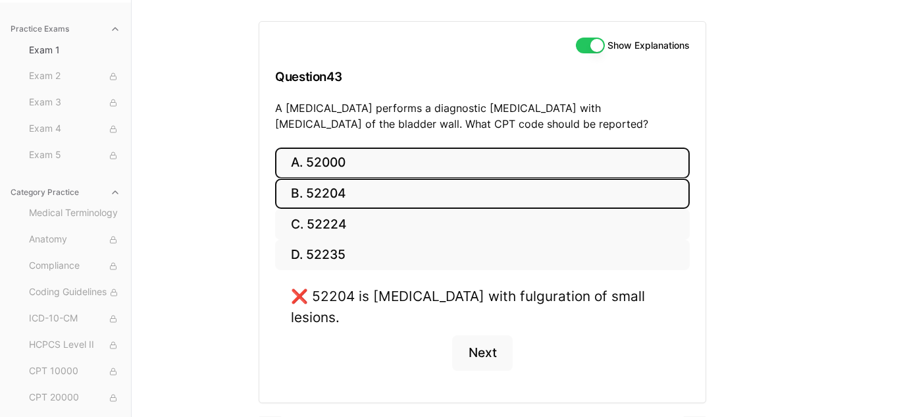
click at [346, 162] on button "A. 52000" at bounding box center [482, 162] width 415 height 31
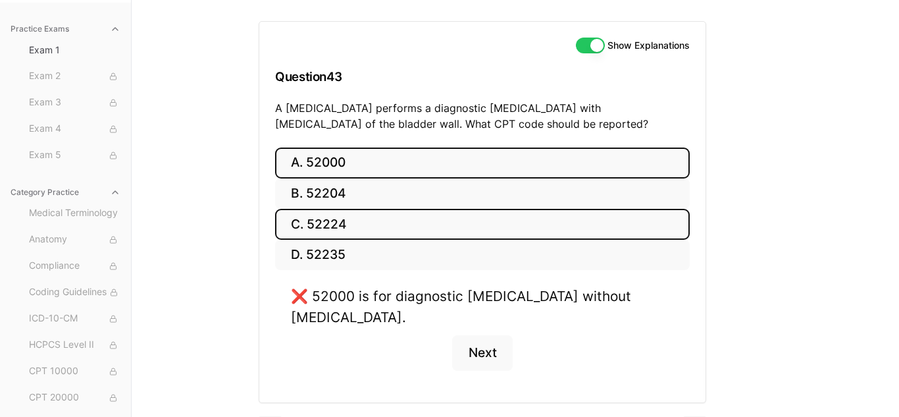
click at [346, 232] on button "C. 52224" at bounding box center [482, 224] width 415 height 31
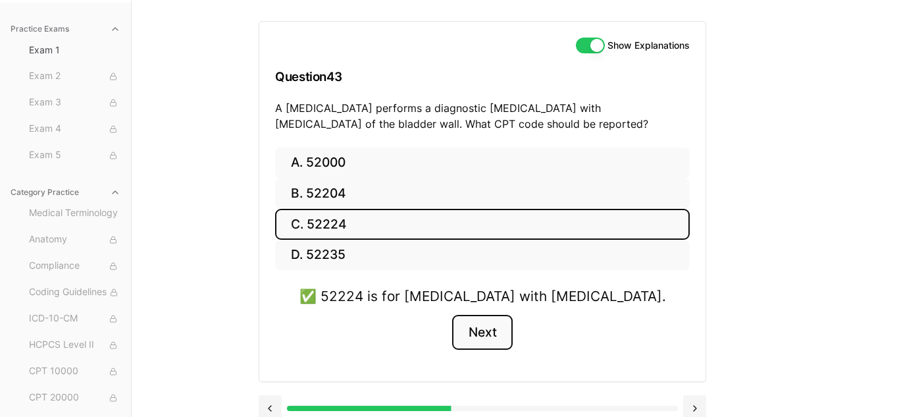
click at [468, 329] on button "Next" at bounding box center [482, 333] width 60 height 36
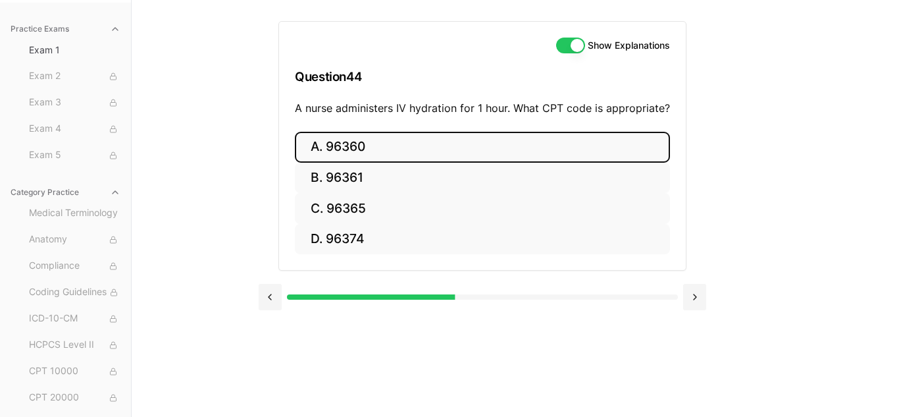
click at [360, 148] on button "A. 96360" at bounding box center [482, 147] width 375 height 31
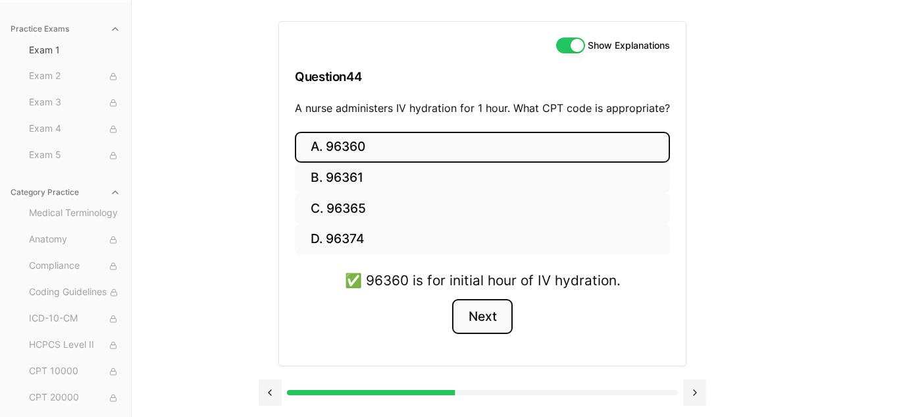
click at [481, 313] on button "Next" at bounding box center [482, 317] width 60 height 36
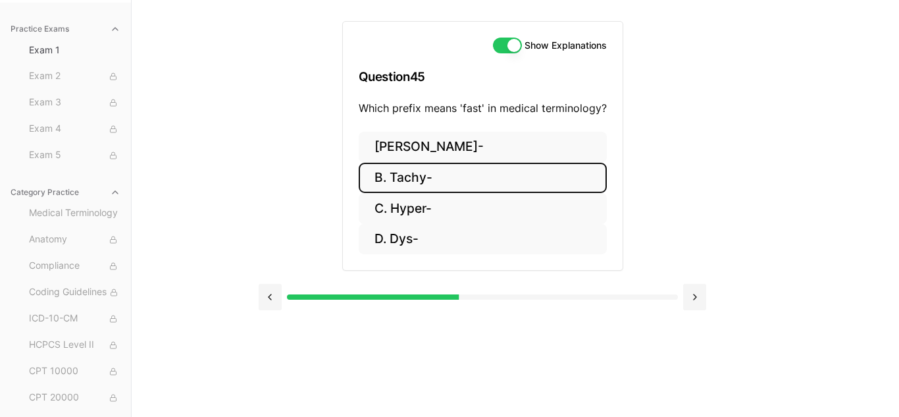
click at [422, 176] on button "B. Tachy-" at bounding box center [483, 178] width 248 height 31
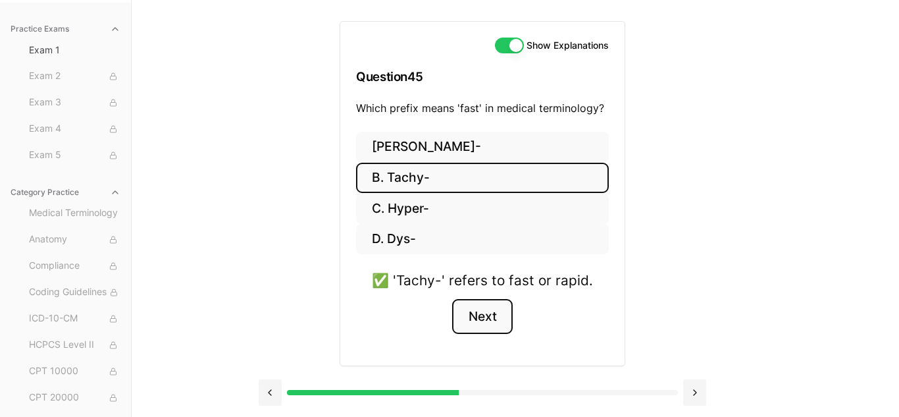
click at [479, 325] on button "Next" at bounding box center [482, 317] width 60 height 36
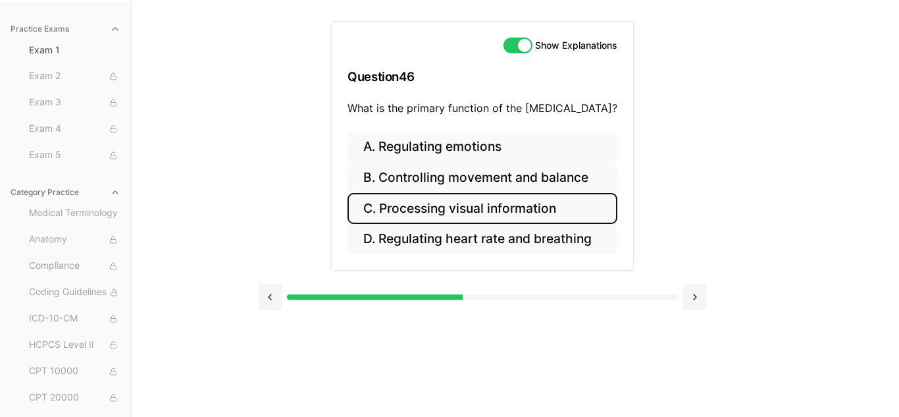
click at [429, 211] on button "C. Processing visual information" at bounding box center [483, 208] width 270 height 31
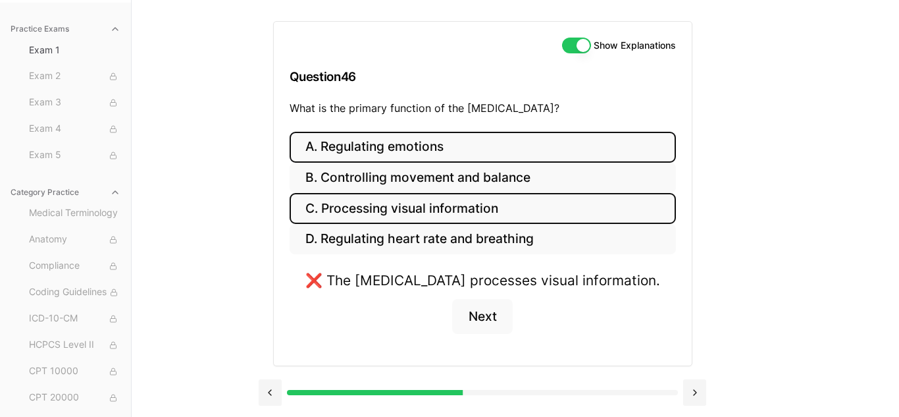
click at [401, 149] on button "A. Regulating emotions" at bounding box center [483, 147] width 386 height 31
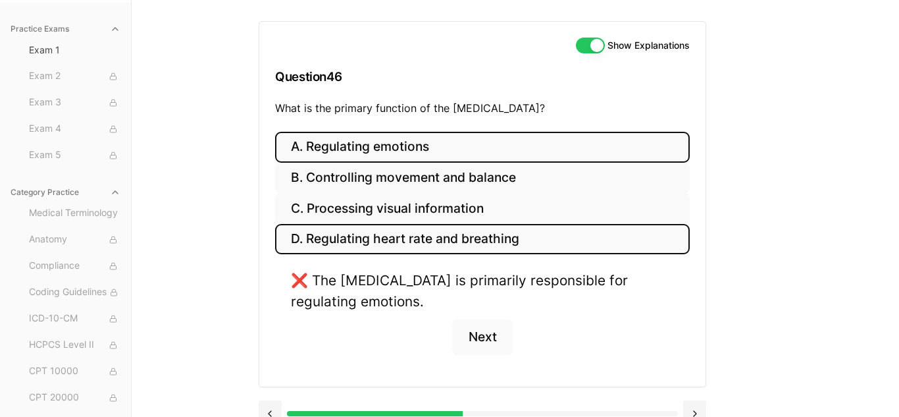
click at [408, 228] on button "D. Regulating heart rate and breathing" at bounding box center [482, 239] width 415 height 31
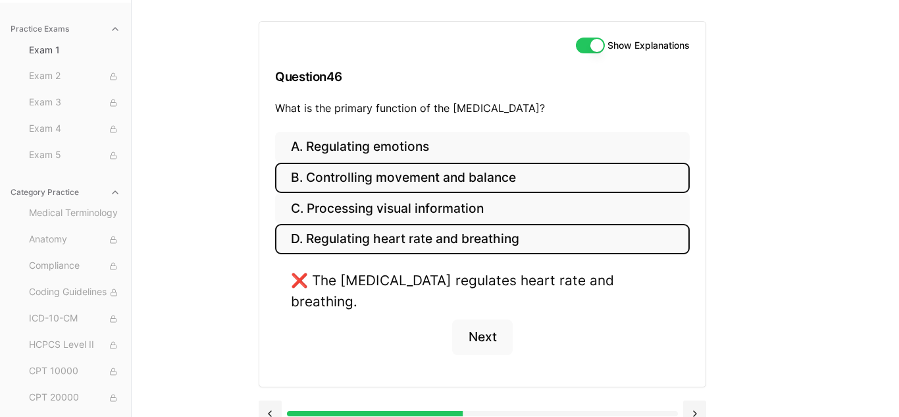
click at [399, 184] on button "B. Controlling movement and balance" at bounding box center [482, 178] width 415 height 31
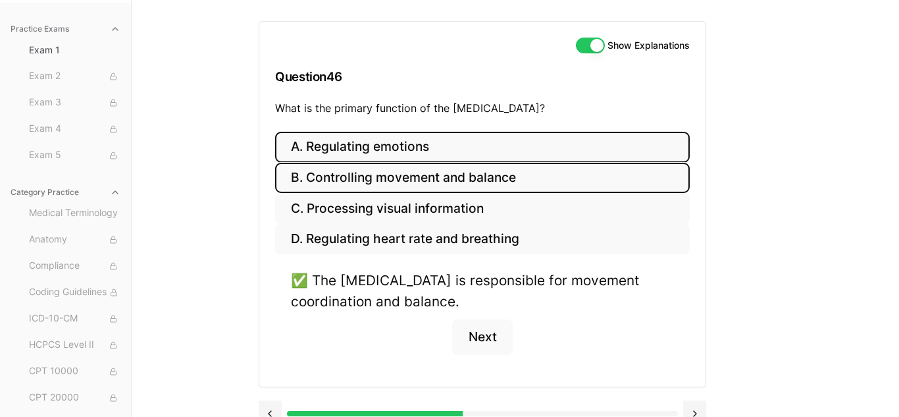
click at [431, 140] on button "A. Regulating emotions" at bounding box center [482, 147] width 415 height 31
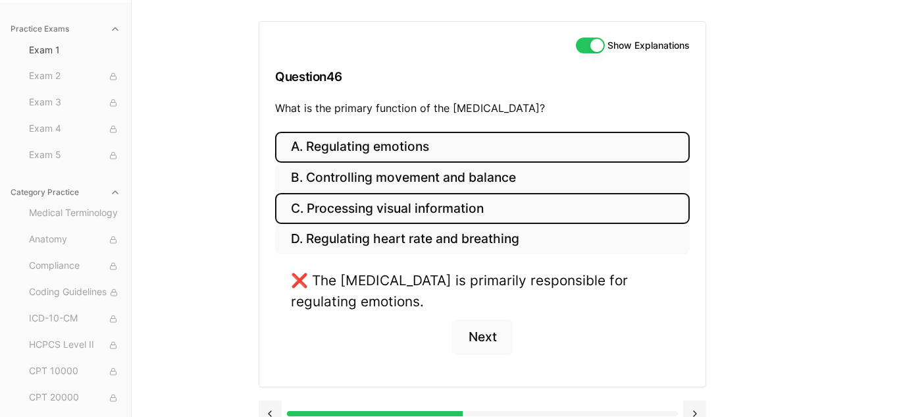
click at [435, 214] on button "C. Processing visual information" at bounding box center [482, 208] width 415 height 31
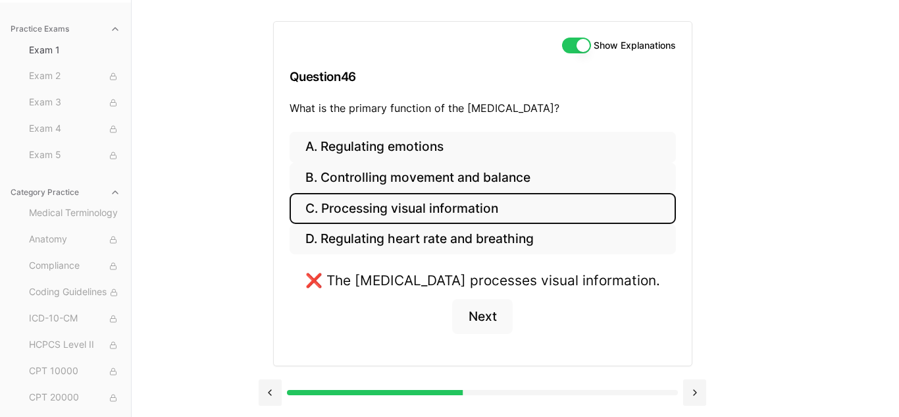
click at [435, 213] on button "C. Processing visual information" at bounding box center [483, 208] width 386 height 31
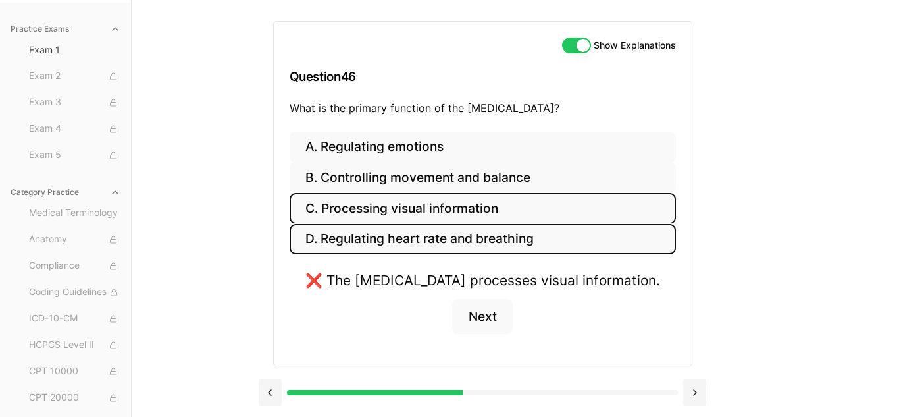
click at [436, 234] on button "D. Regulating heart rate and breathing" at bounding box center [483, 239] width 386 height 31
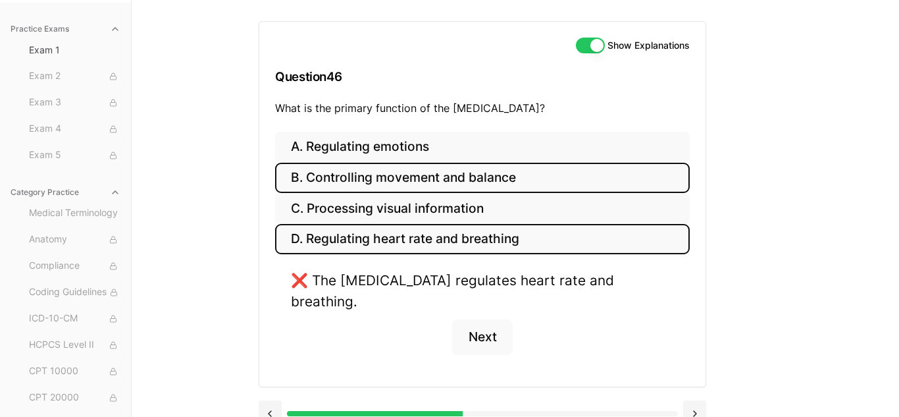
click at [394, 174] on button "B. Controlling movement and balance" at bounding box center [482, 178] width 415 height 31
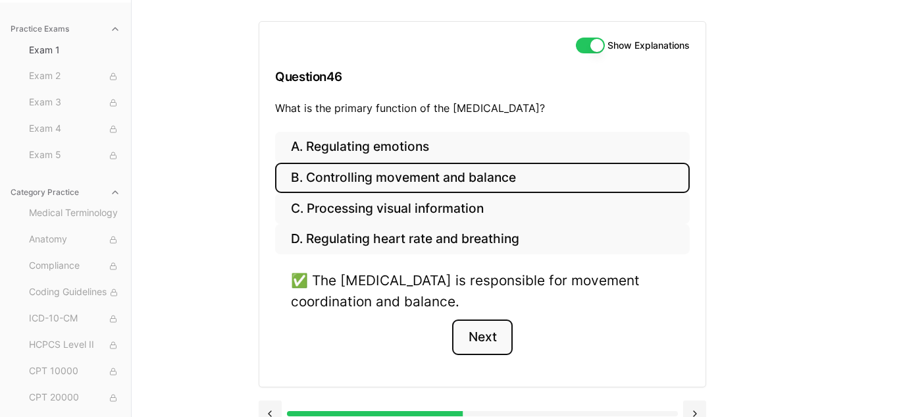
click at [479, 336] on button "Next" at bounding box center [482, 337] width 60 height 36
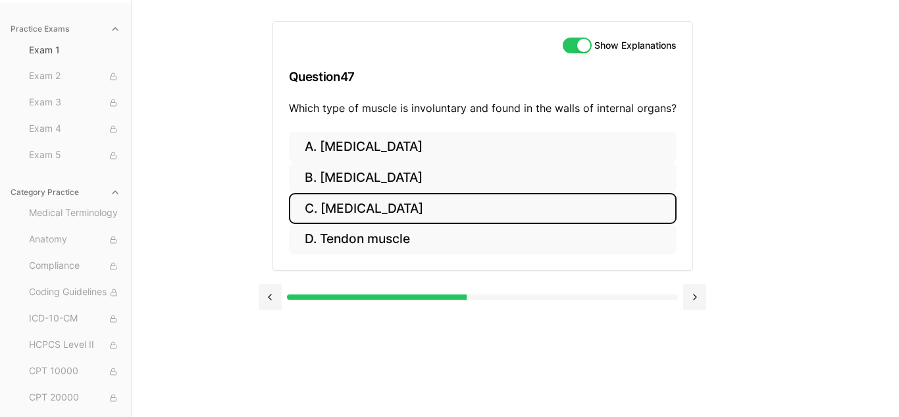
click at [400, 211] on button "C. [MEDICAL_DATA]" at bounding box center [483, 208] width 388 height 31
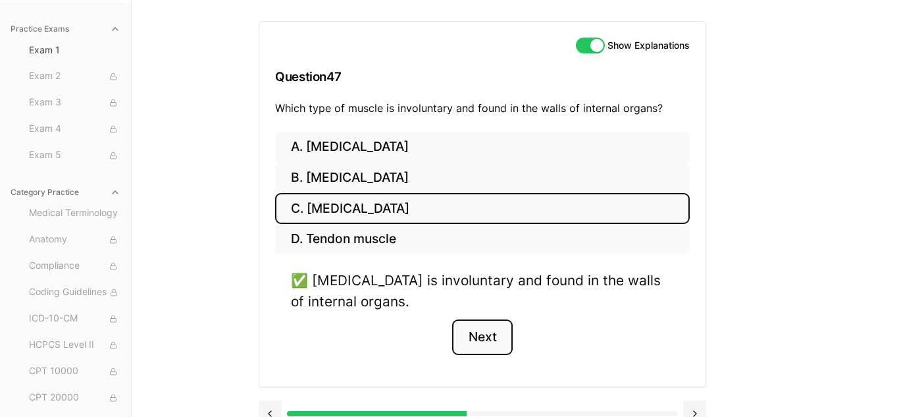
click at [479, 338] on button "Next" at bounding box center [482, 337] width 60 height 36
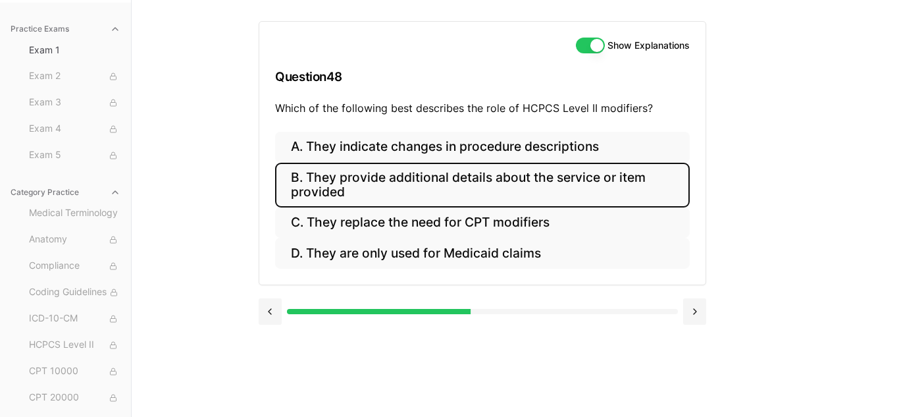
click at [437, 180] on button "B. They provide additional details about the service or item provided" at bounding box center [482, 185] width 415 height 45
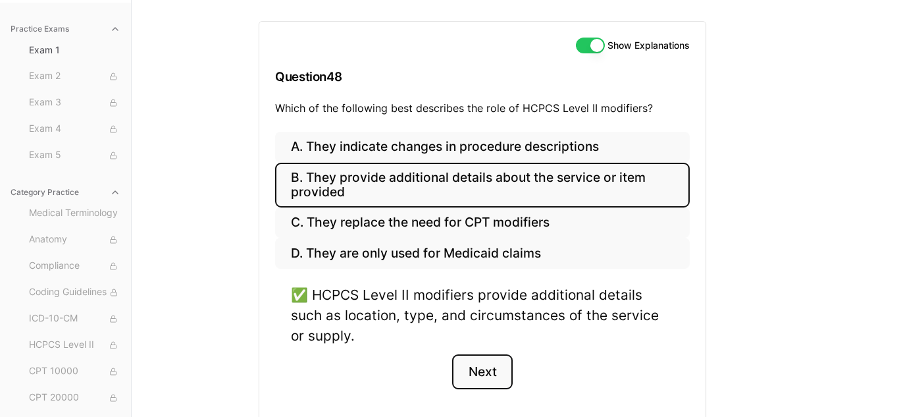
click at [491, 372] on button "Next" at bounding box center [482, 372] width 60 height 36
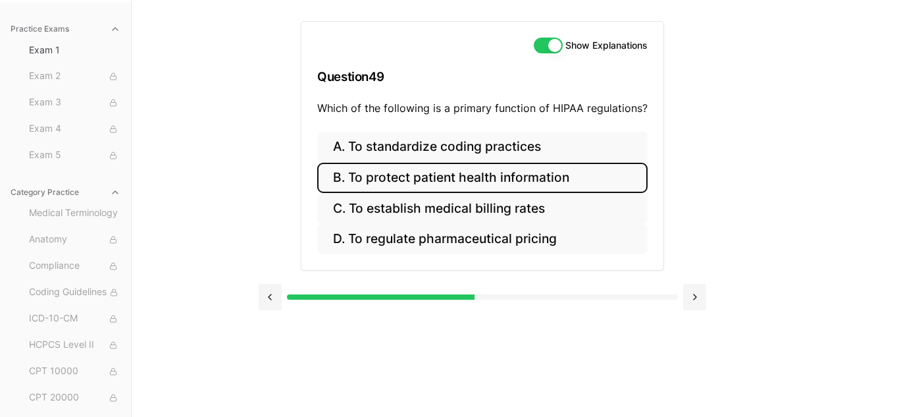
click at [443, 172] on button "B. To protect patient health information" at bounding box center [482, 178] width 331 height 31
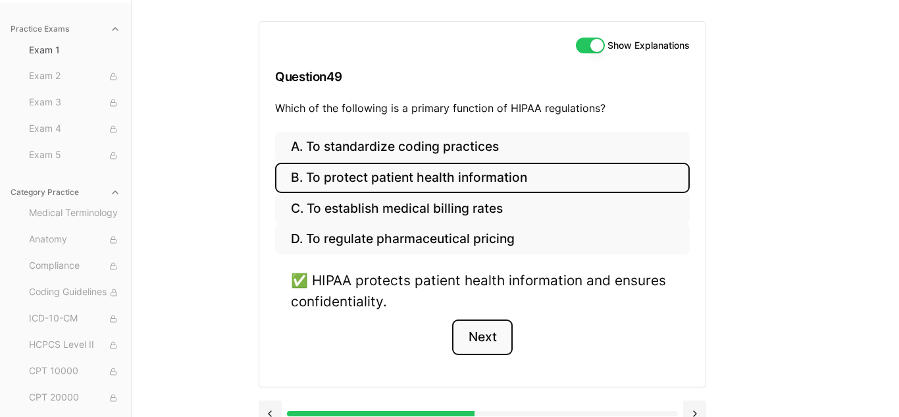
click at [488, 334] on button "Next" at bounding box center [482, 337] width 60 height 36
